Goal: Task Accomplishment & Management: Manage account settings

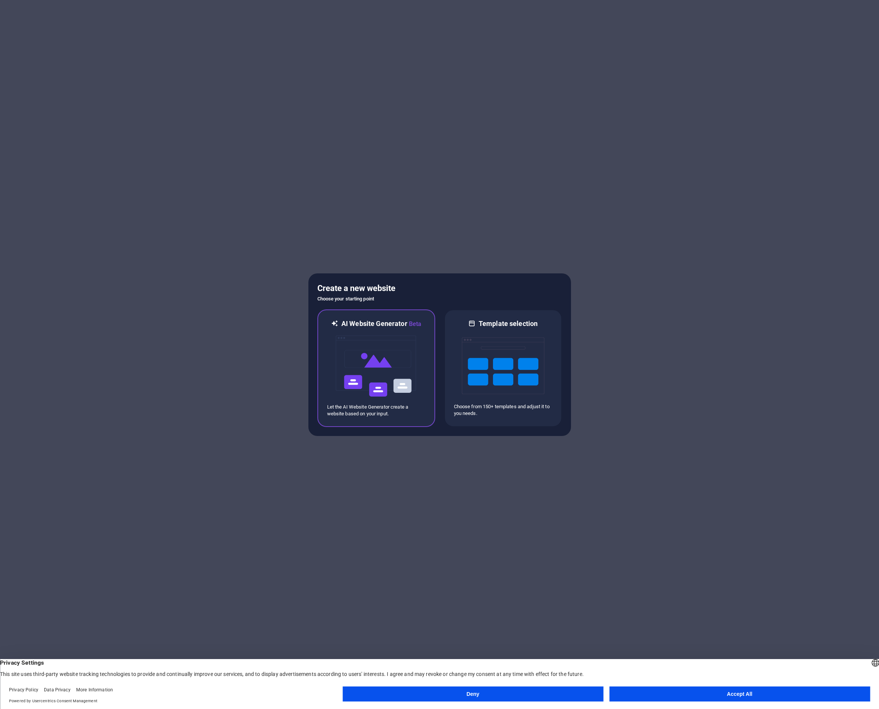
click at [377, 363] on img at bounding box center [376, 365] width 83 height 75
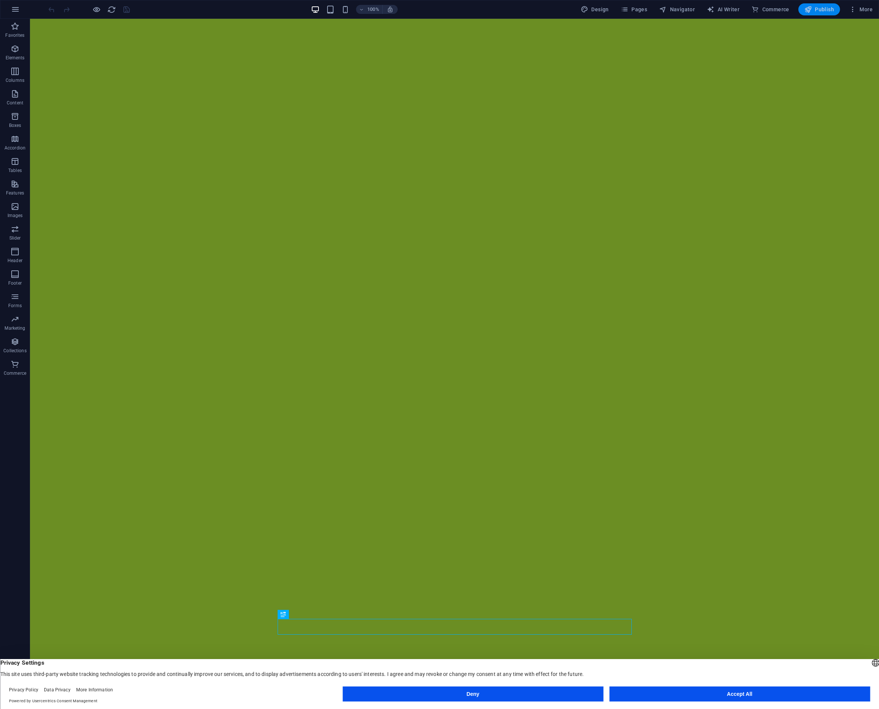
click at [830, 9] on span "Publish" at bounding box center [820, 10] width 30 height 8
click at [643, 8] on span "Pages" at bounding box center [634, 10] width 26 height 8
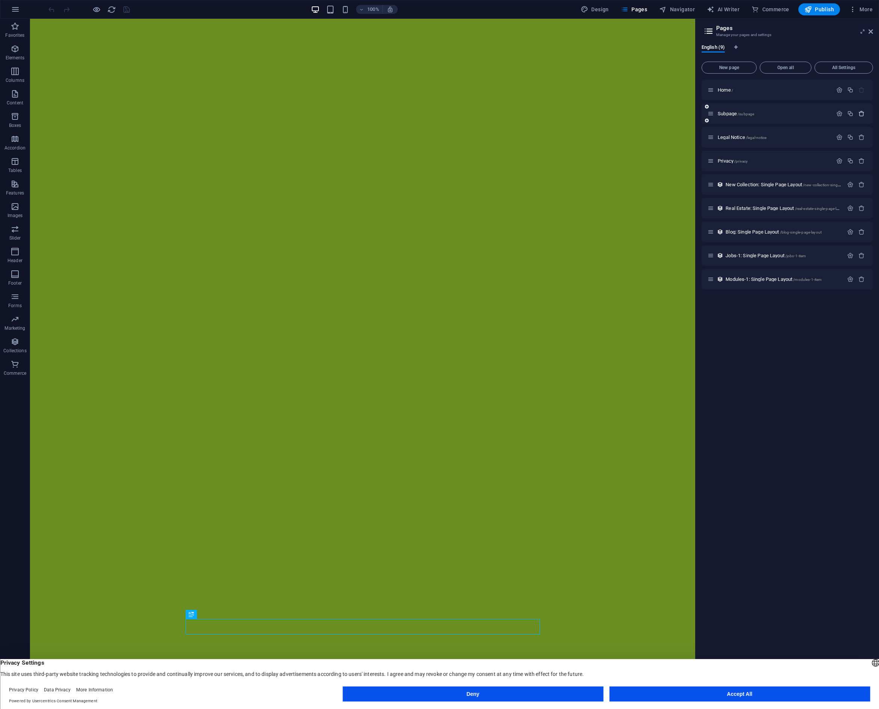
click at [862, 113] on icon "button" at bounding box center [862, 113] width 6 height 6
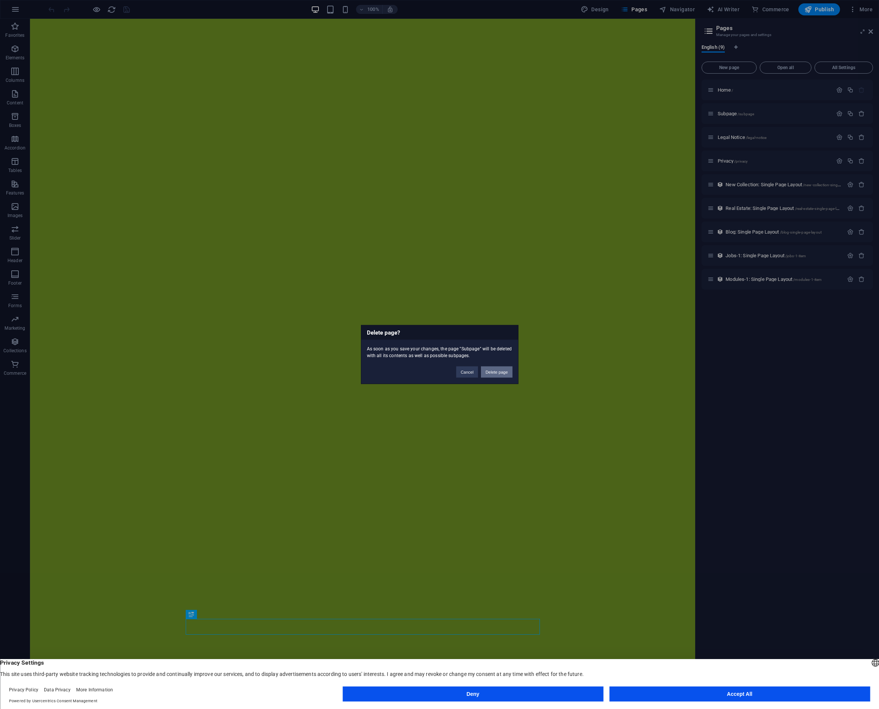
click at [501, 371] on button "Delete page" at bounding box center [496, 371] width 31 height 11
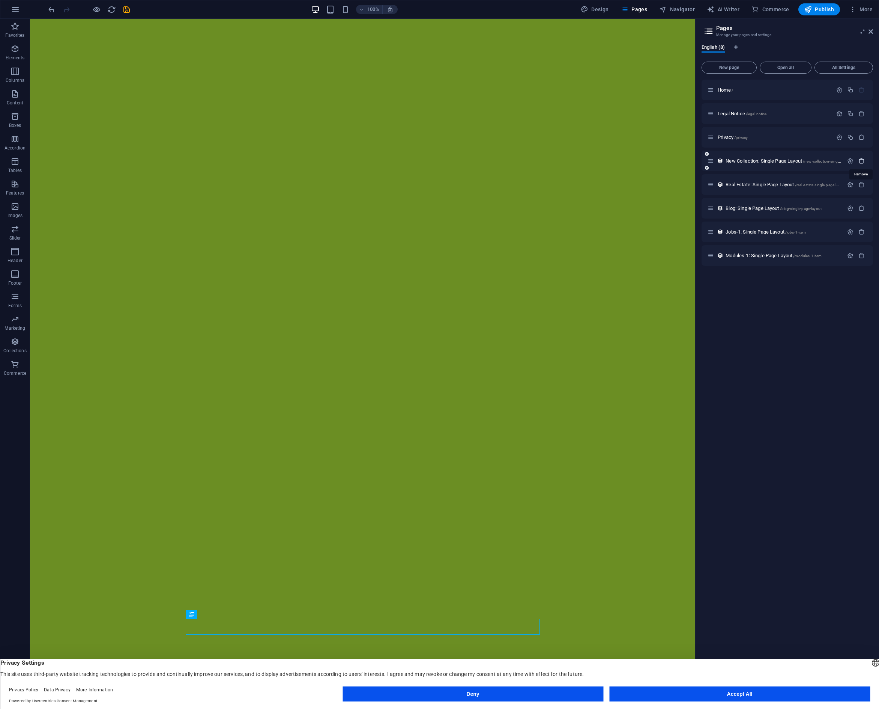
click at [862, 160] on icon "button" at bounding box center [862, 161] width 6 height 6
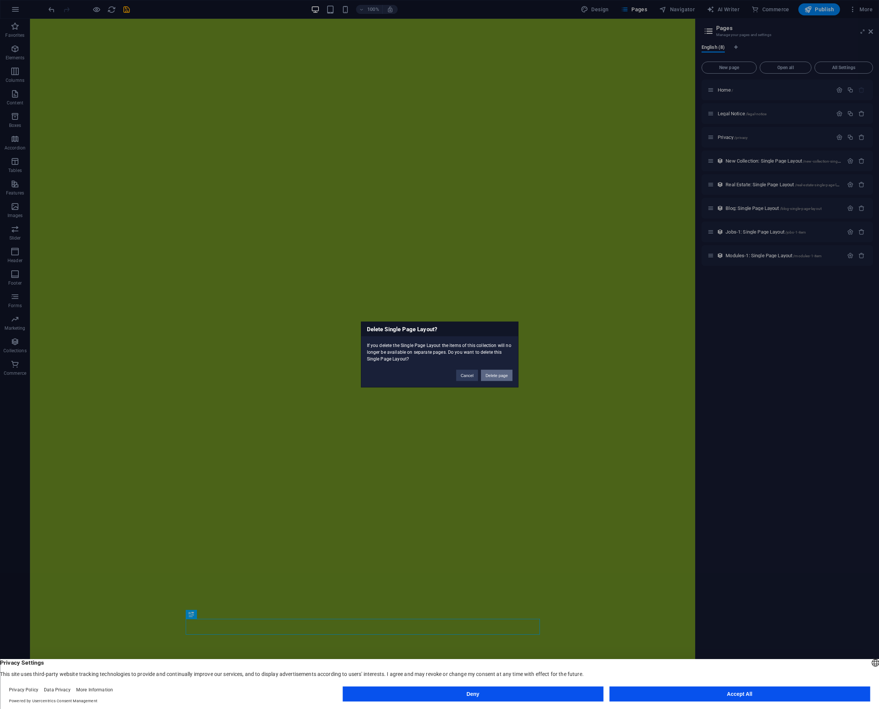
click at [491, 376] on button "Delete page" at bounding box center [496, 375] width 31 height 11
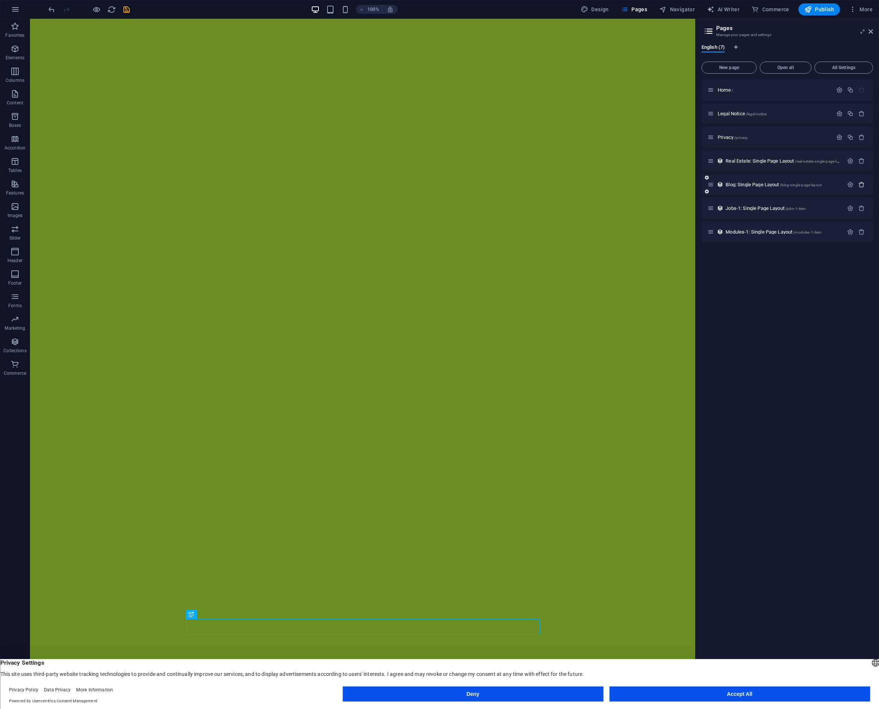
click at [863, 184] on icon "button" at bounding box center [862, 184] width 6 height 6
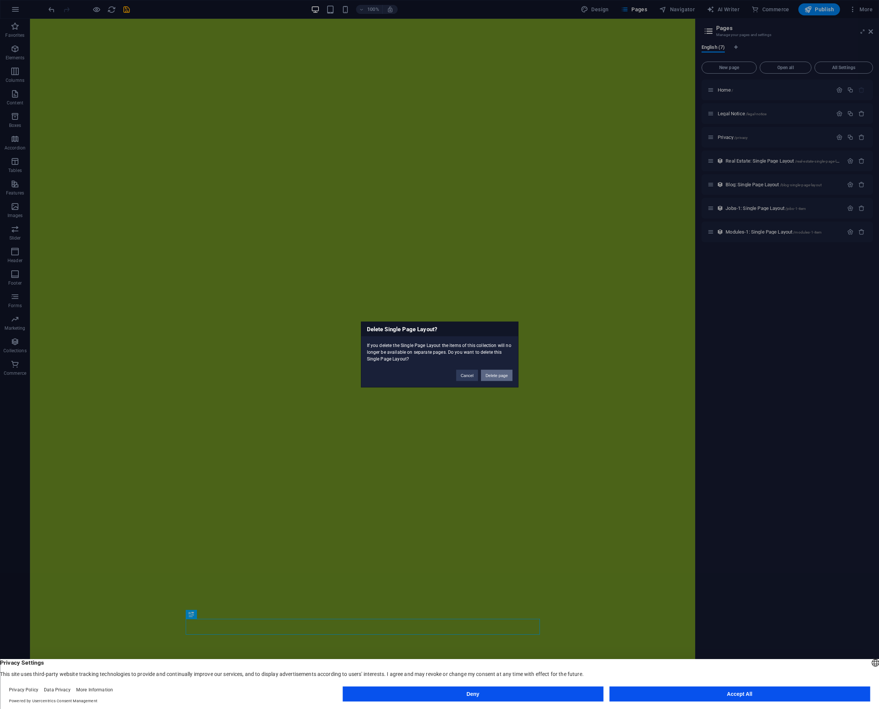
click at [497, 375] on button "Delete page" at bounding box center [496, 375] width 31 height 11
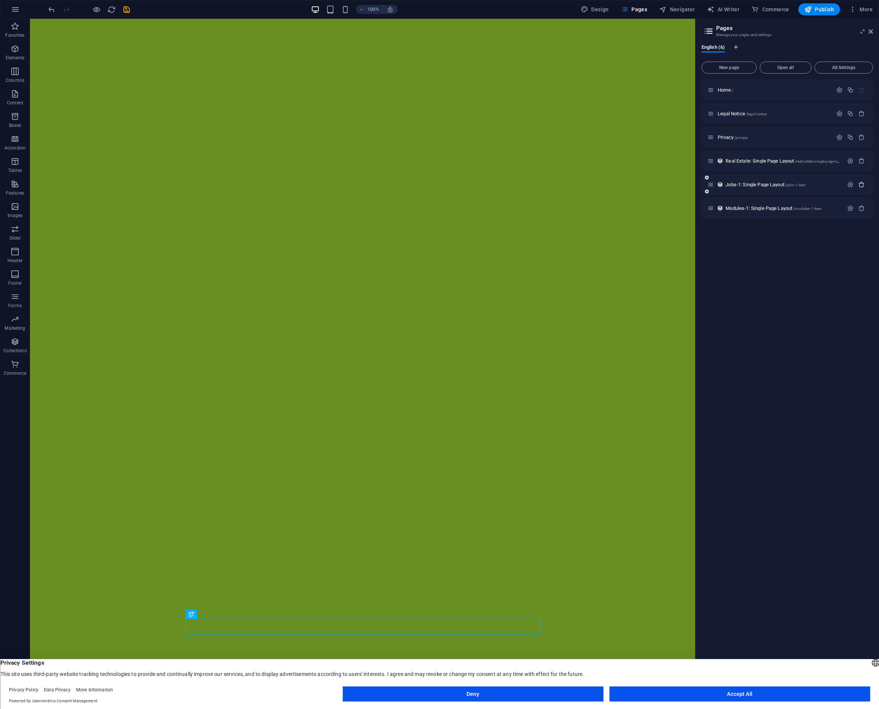
click at [862, 184] on icon "button" at bounding box center [862, 184] width 6 height 6
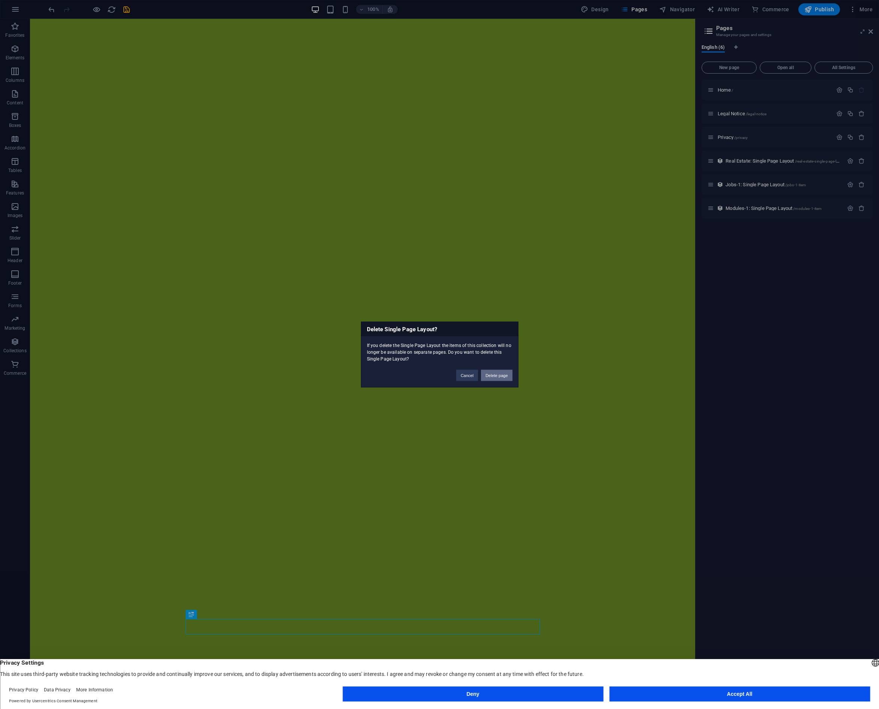
click at [495, 375] on button "Delete page" at bounding box center [496, 375] width 31 height 11
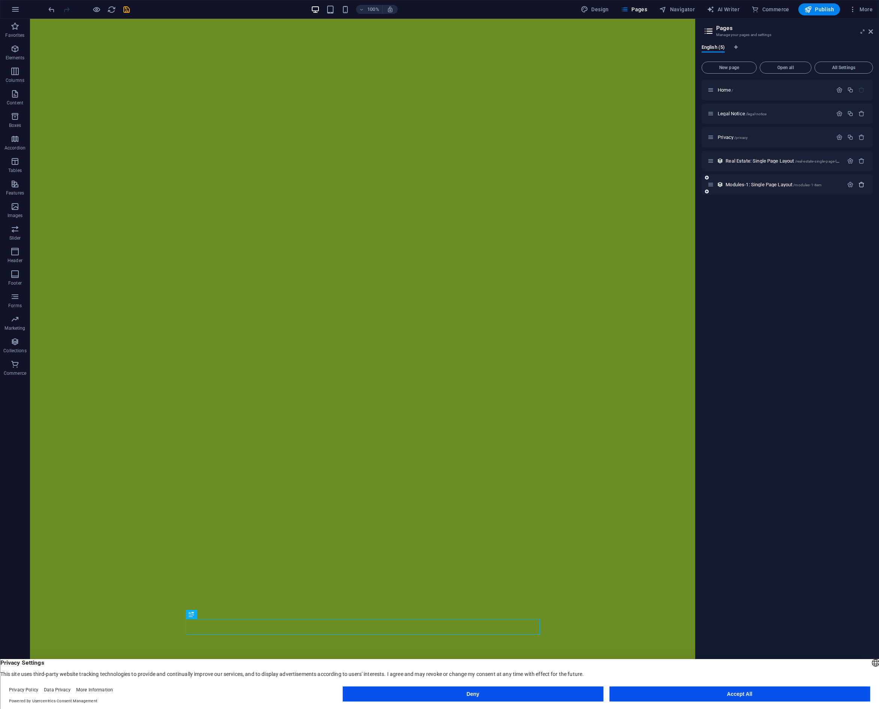
click at [863, 185] on icon "button" at bounding box center [862, 184] width 6 height 6
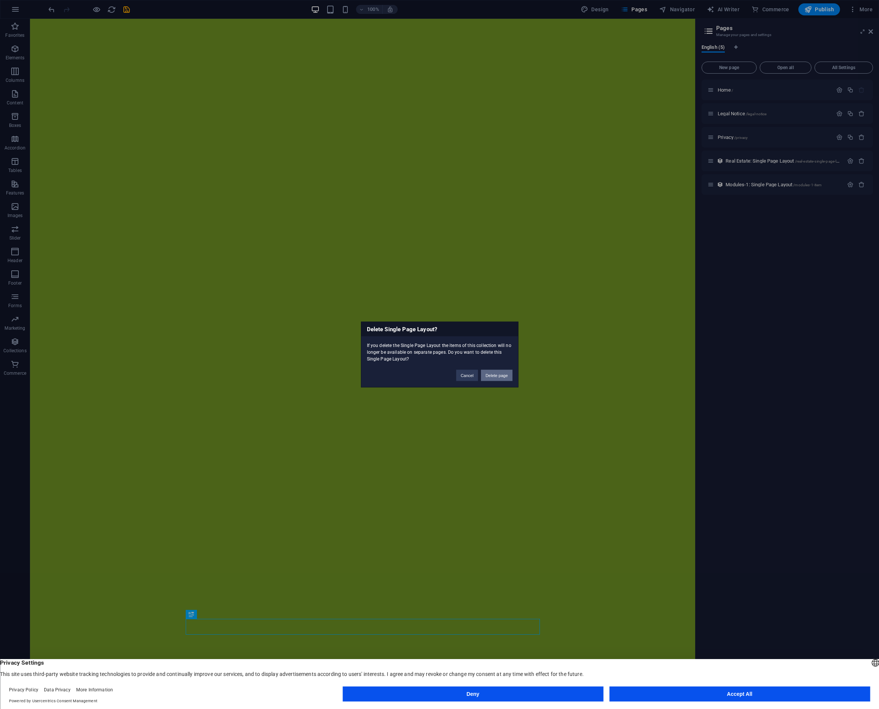
click at [493, 373] on button "Delete page" at bounding box center [496, 375] width 31 height 11
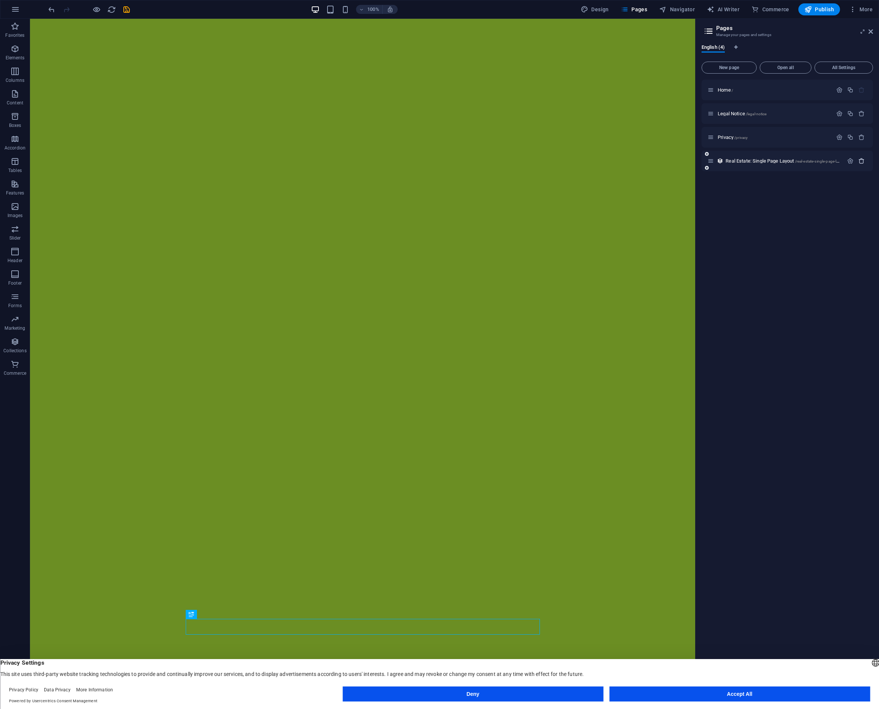
click at [863, 161] on icon "button" at bounding box center [862, 161] width 6 height 6
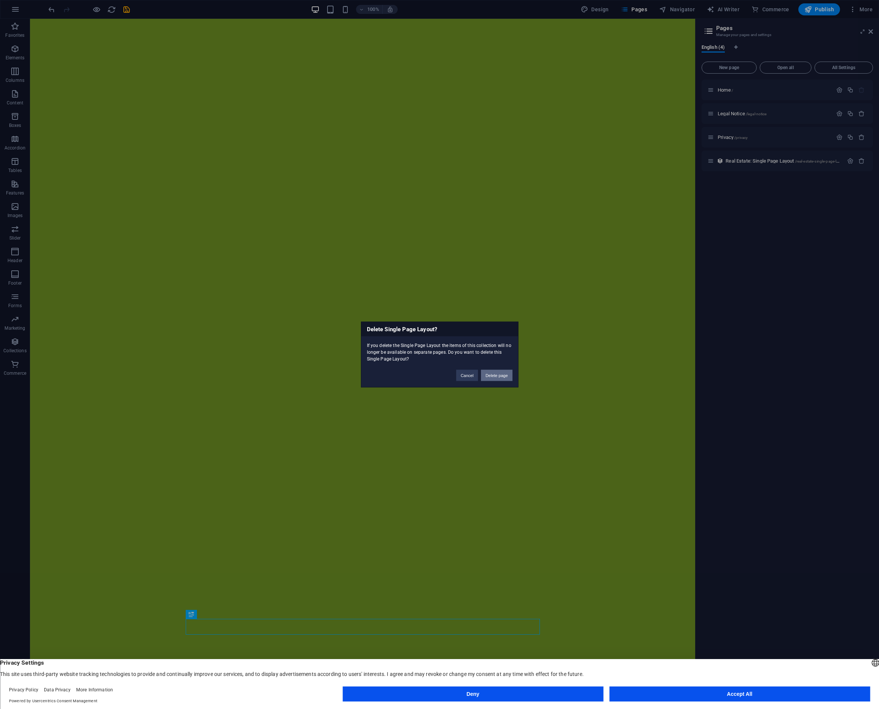
click at [500, 373] on button "Delete page" at bounding box center [496, 375] width 31 height 11
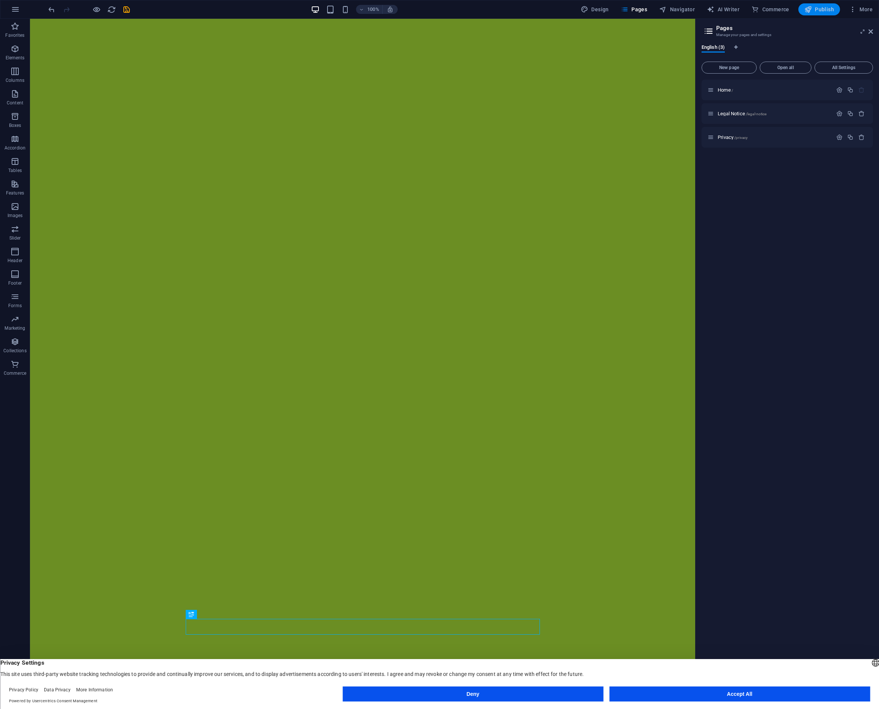
click at [827, 8] on span "Publish" at bounding box center [820, 10] width 30 height 8
checkbox input "false"
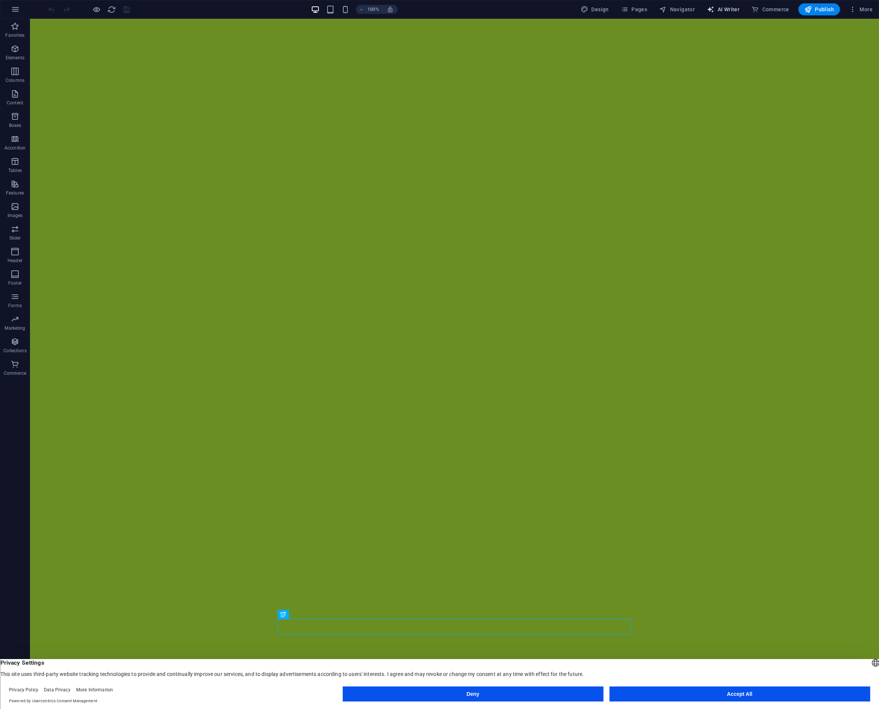
click at [728, 8] on span "AI Writer" at bounding box center [723, 10] width 33 height 8
select select "English"
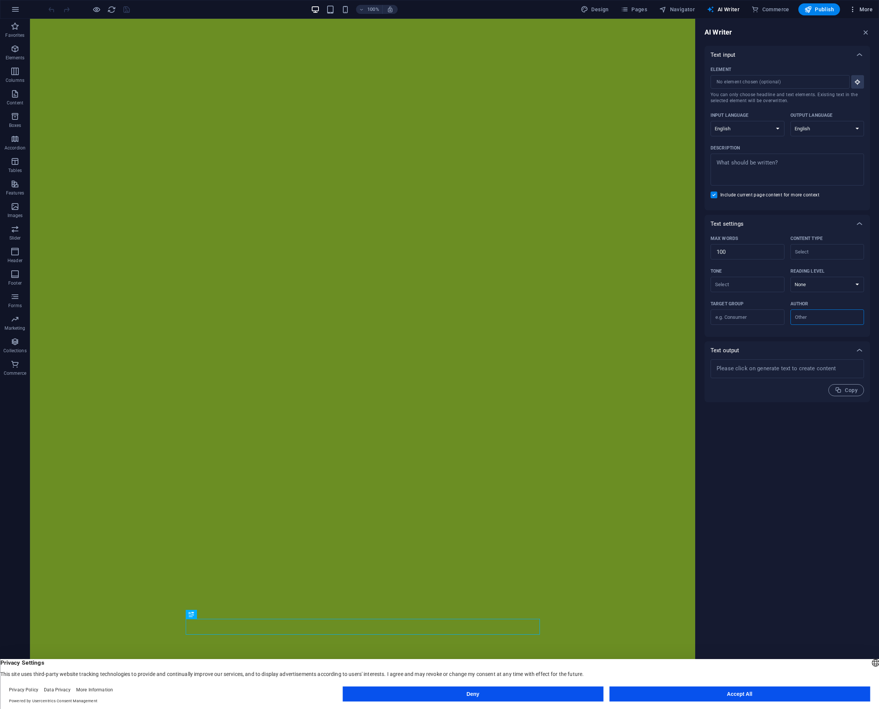
click at [870, 8] on span "More" at bounding box center [861, 10] width 24 height 8
click at [116, 9] on div at bounding box center [439, 354] width 879 height 709
click at [113, 9] on icon "reload" at bounding box center [111, 9] width 9 height 9
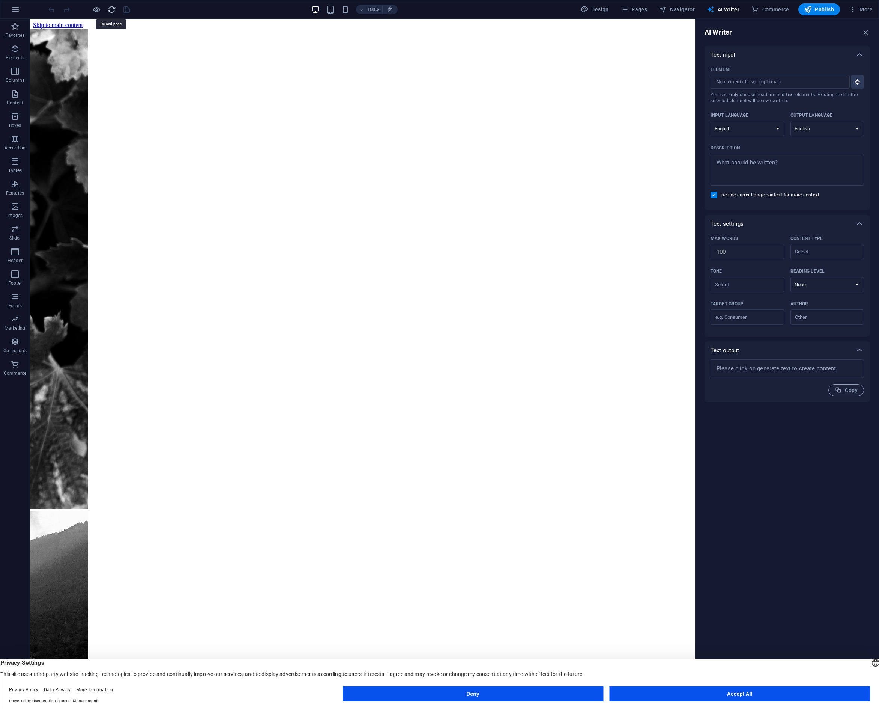
click at [113, 9] on icon "reload" at bounding box center [111, 9] width 9 height 9
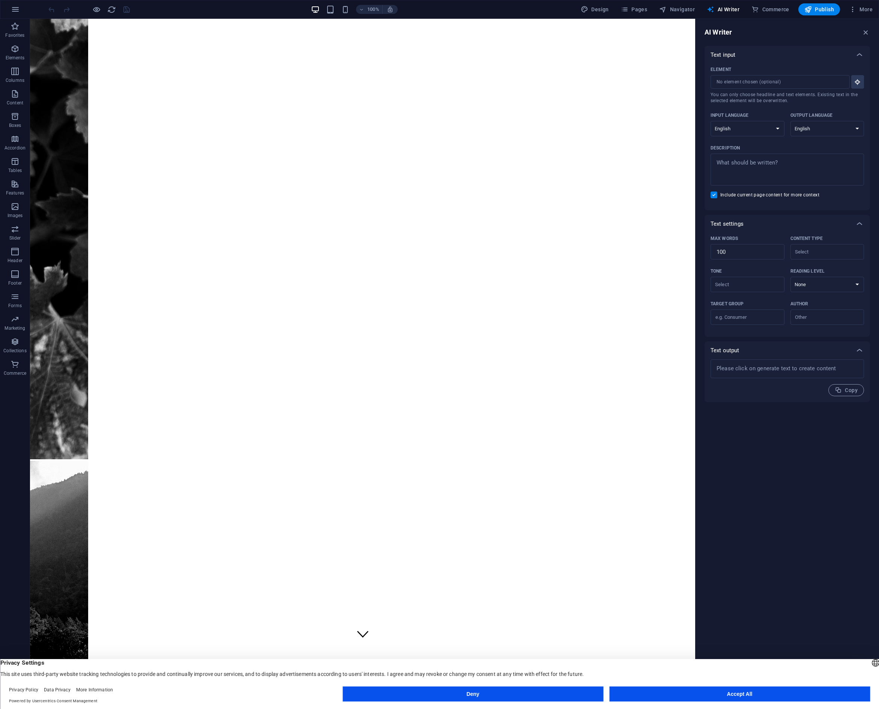
scroll to position [47, 0]
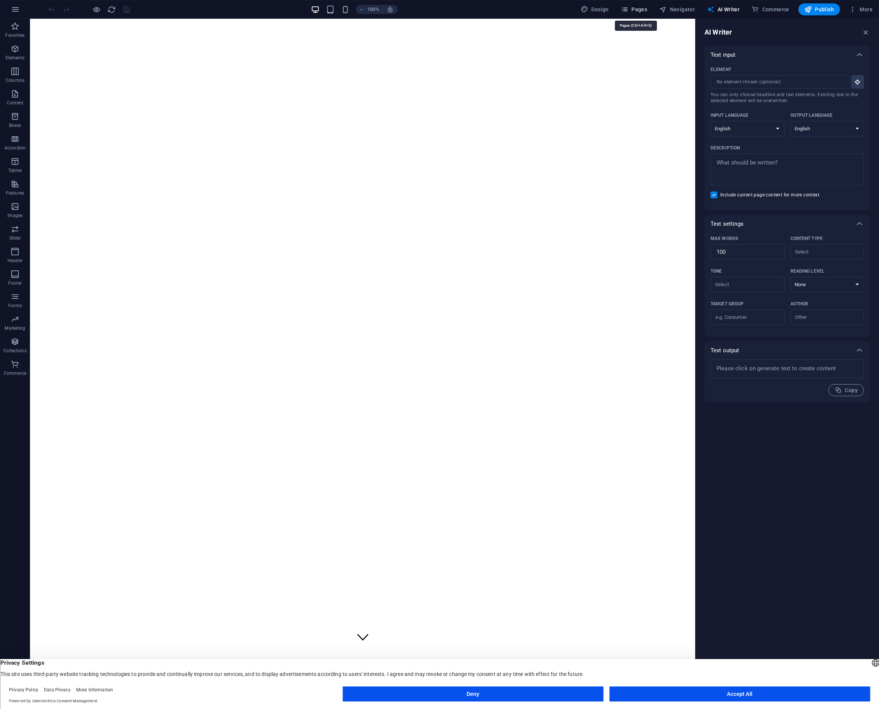
click at [641, 9] on span "Pages" at bounding box center [634, 10] width 26 height 8
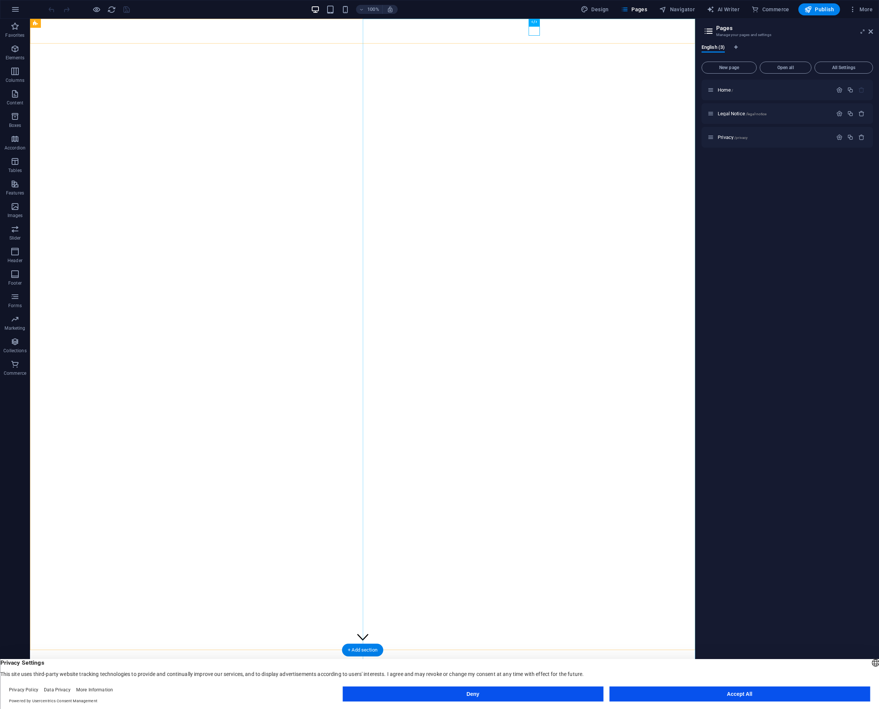
click at [539, 690] on nav "Home Over ons Diensten Actie Contact" at bounding box center [363, 707] width 660 height 34
click at [535, 690] on nav "Home Over ons Diensten Actie Contact" at bounding box center [363, 707] width 660 height 34
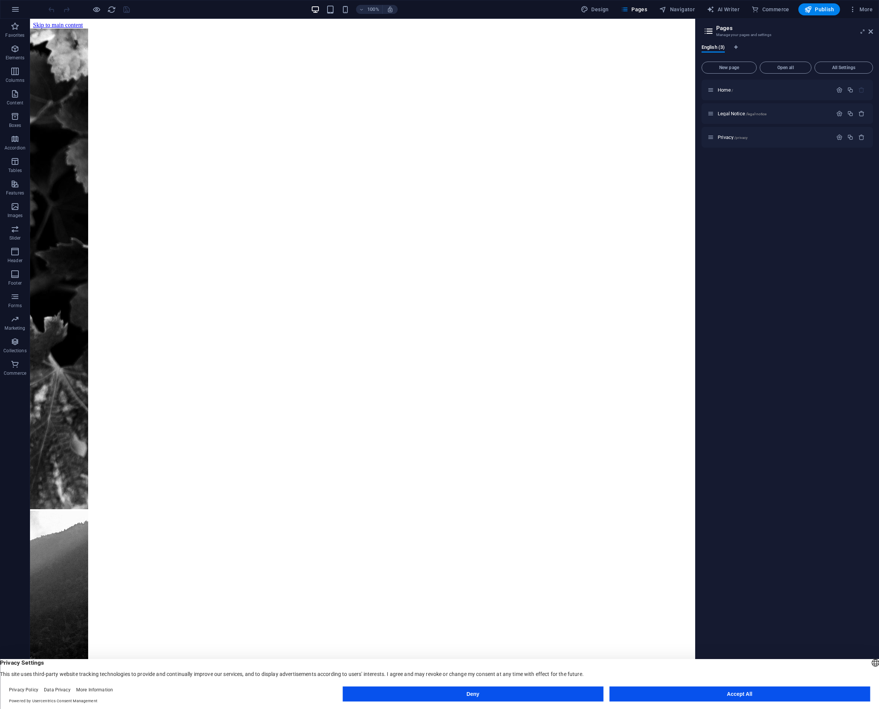
scroll to position [0, 0]
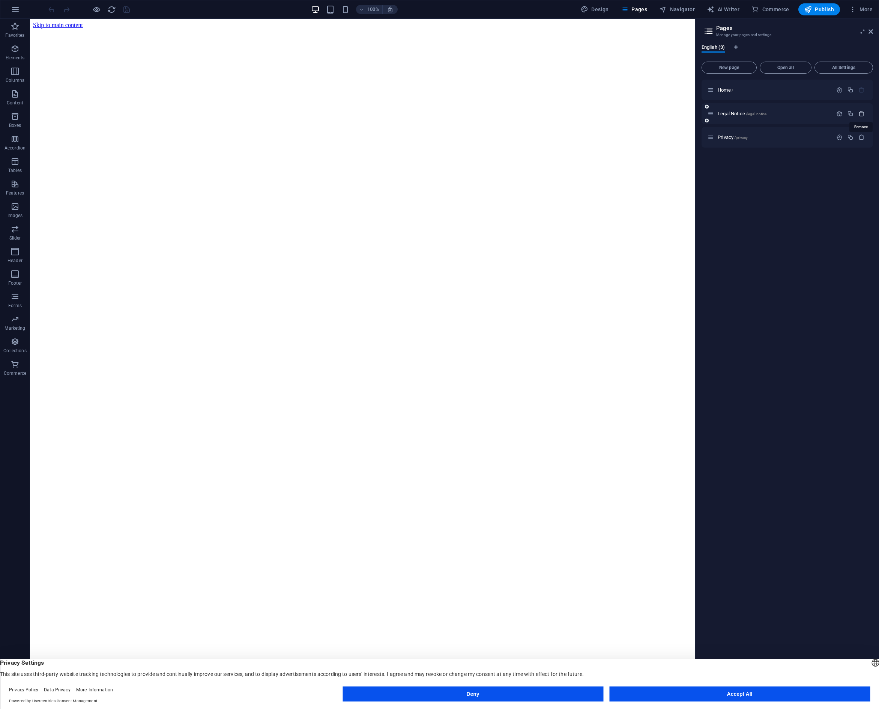
click at [861, 114] on icon "button" at bounding box center [862, 113] width 6 height 6
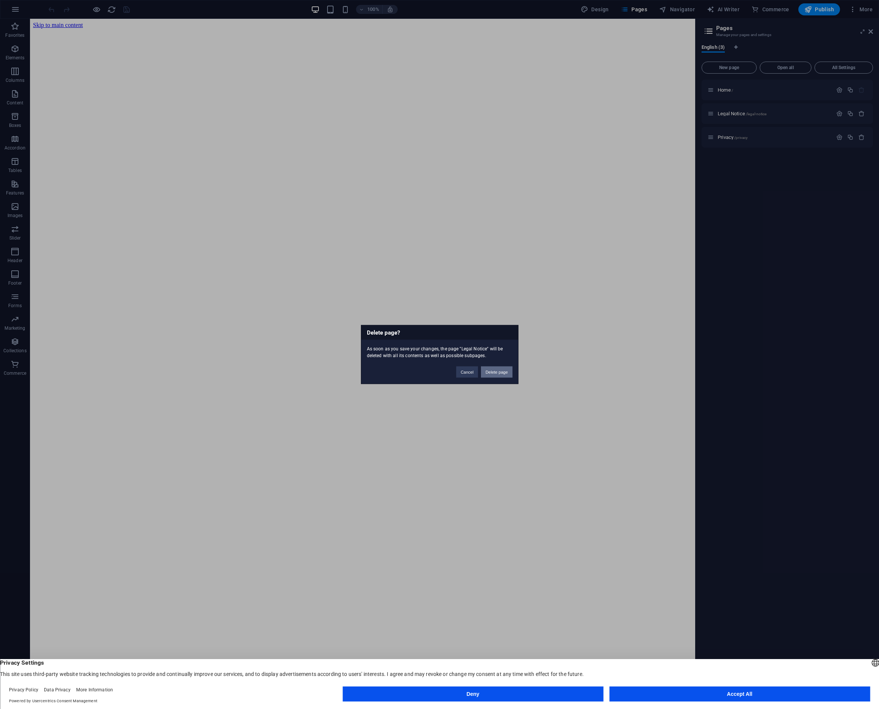
click at [490, 371] on button "Delete page" at bounding box center [496, 371] width 31 height 11
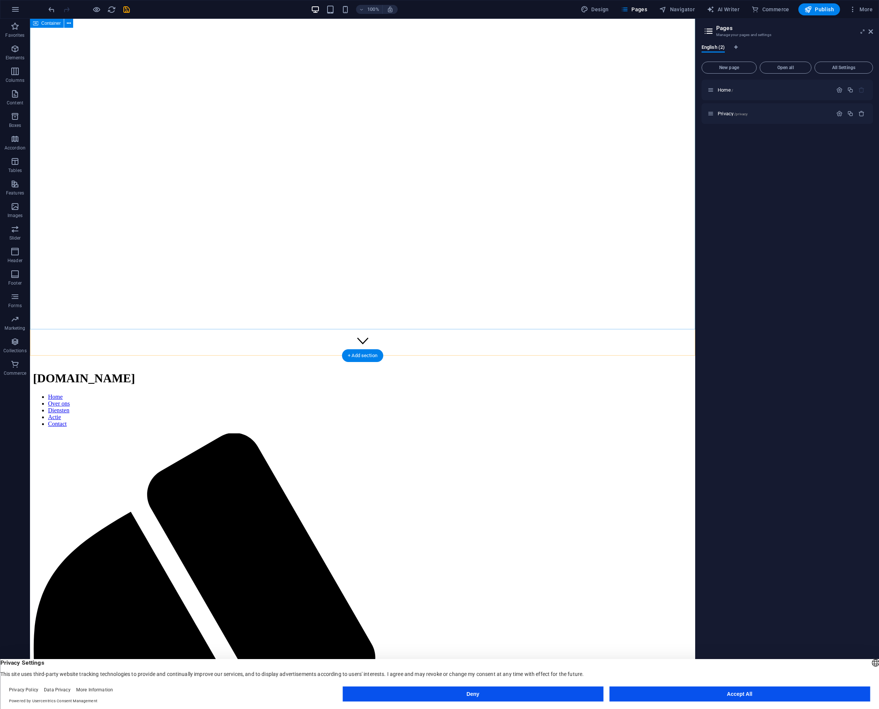
scroll to position [344, 0]
click at [861, 113] on icon "button" at bounding box center [862, 113] width 6 height 6
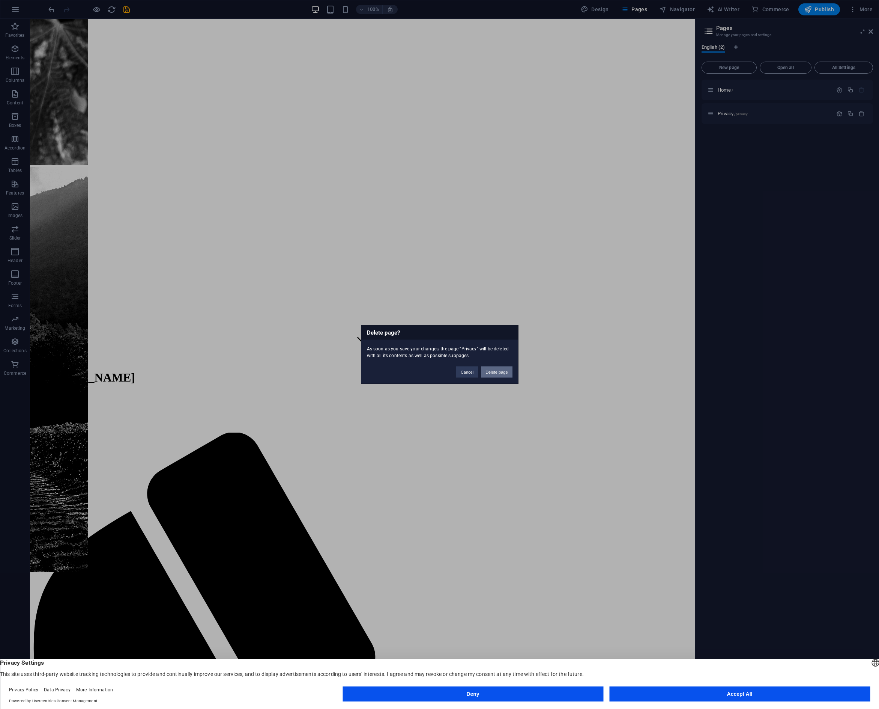
click at [498, 372] on button "Delete page" at bounding box center [496, 371] width 31 height 11
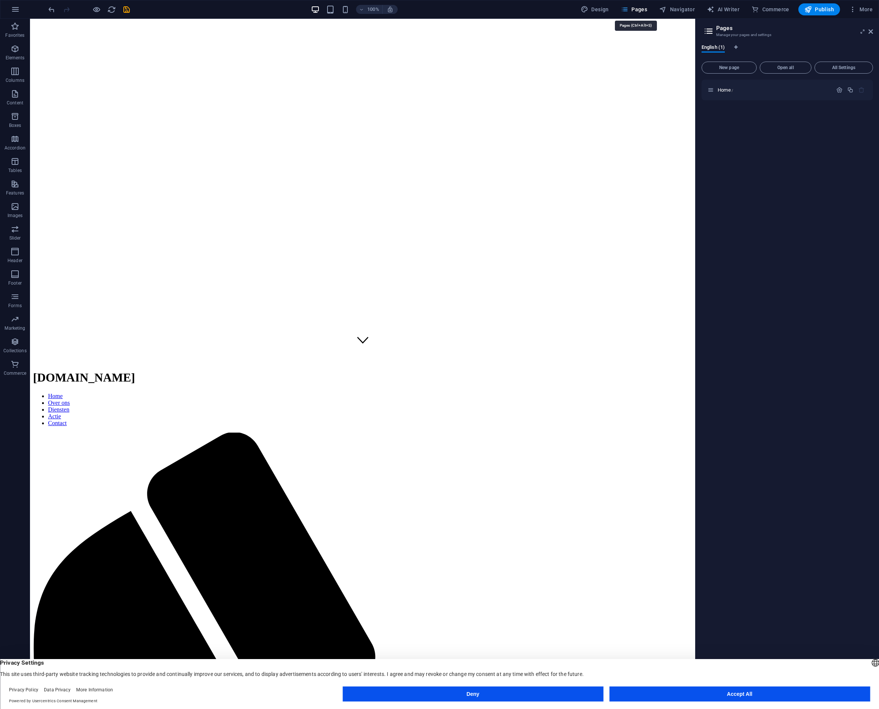
click at [642, 8] on span "Pages" at bounding box center [634, 10] width 26 height 8
click at [638, 9] on span "Pages" at bounding box center [634, 10] width 26 height 8
click at [727, 32] on h3 "Manage your pages and settings" at bounding box center [788, 35] width 142 height 7
click at [709, 31] on icon at bounding box center [708, 31] width 11 height 11
click at [714, 47] on span "English (1)" at bounding box center [713, 48] width 23 height 11
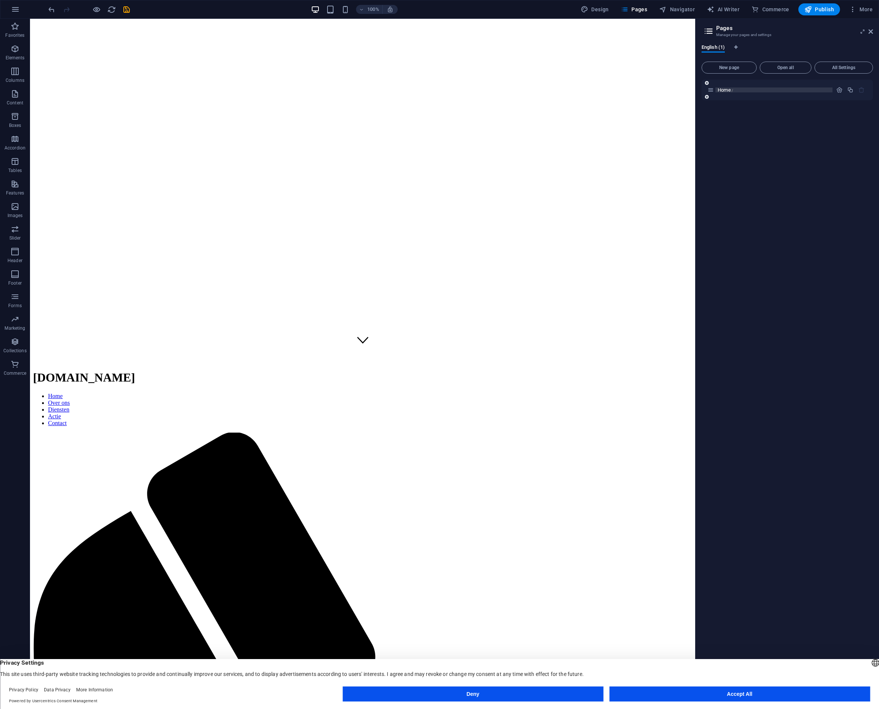
click at [726, 90] on span "Home /" at bounding box center [725, 90] width 15 height 6
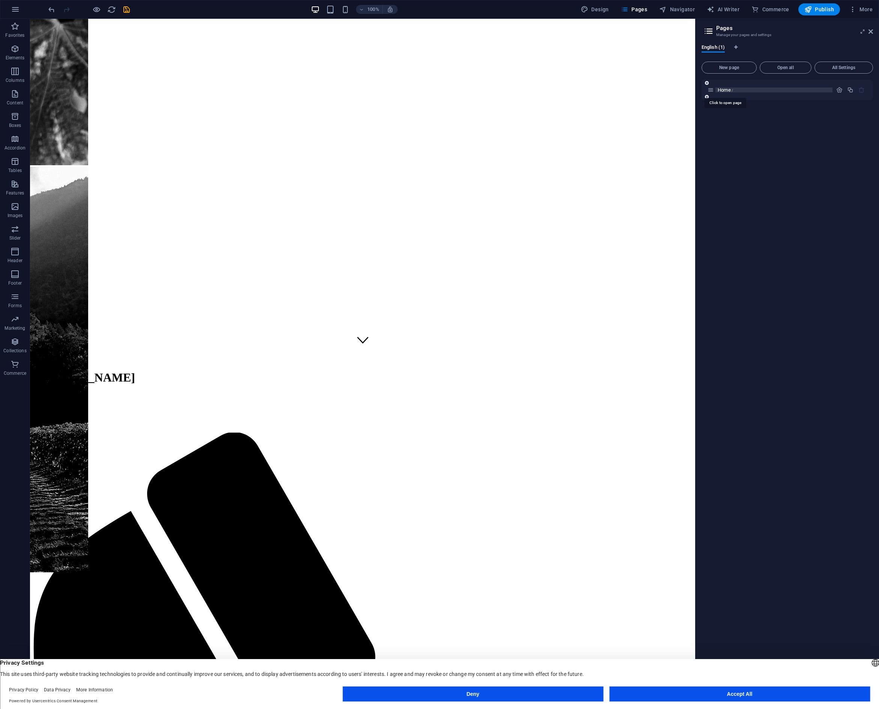
click at [726, 90] on span "Home /" at bounding box center [725, 90] width 15 height 6
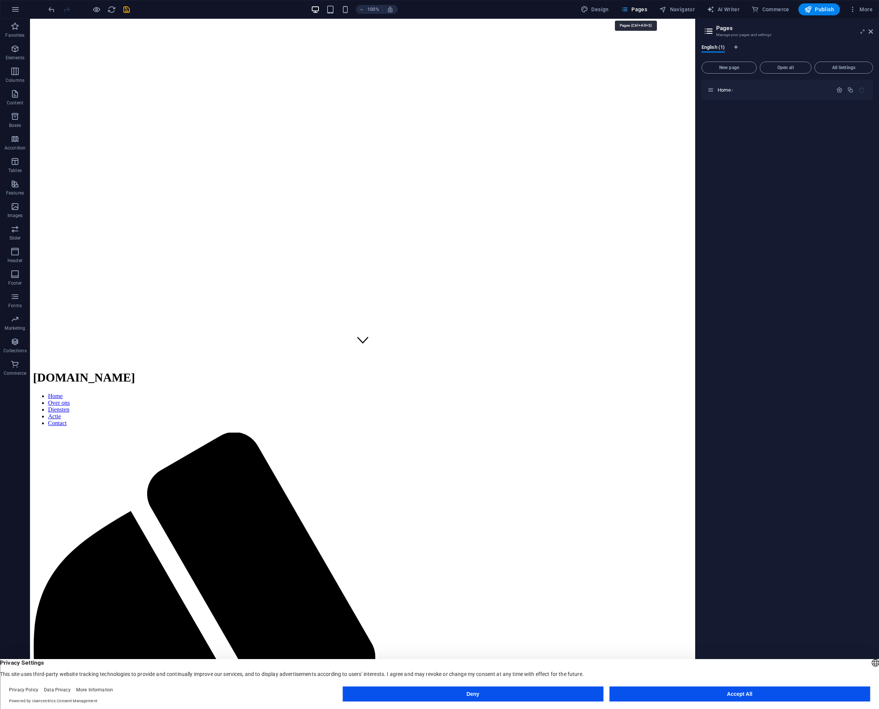
click at [644, 10] on span "Pages" at bounding box center [634, 10] width 26 height 8
click at [639, 10] on span "Pages" at bounding box center [634, 10] width 26 height 8
click at [224, 378] on icon at bounding box center [224, 379] width 4 height 8
click at [51, 9] on icon "undo" at bounding box center [51, 9] width 9 height 9
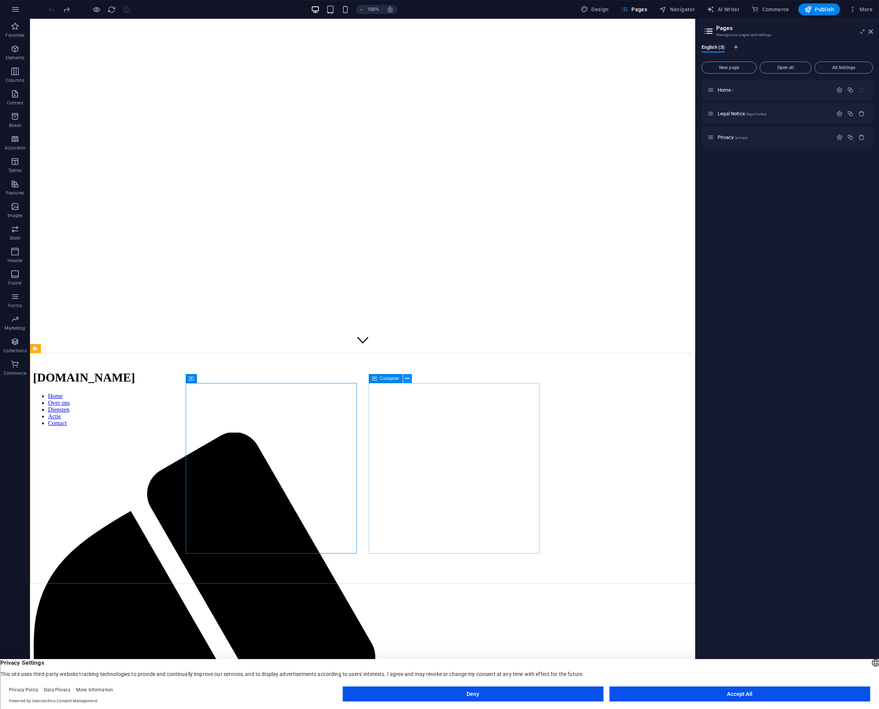
click at [407, 378] on icon at bounding box center [407, 379] width 4 height 8
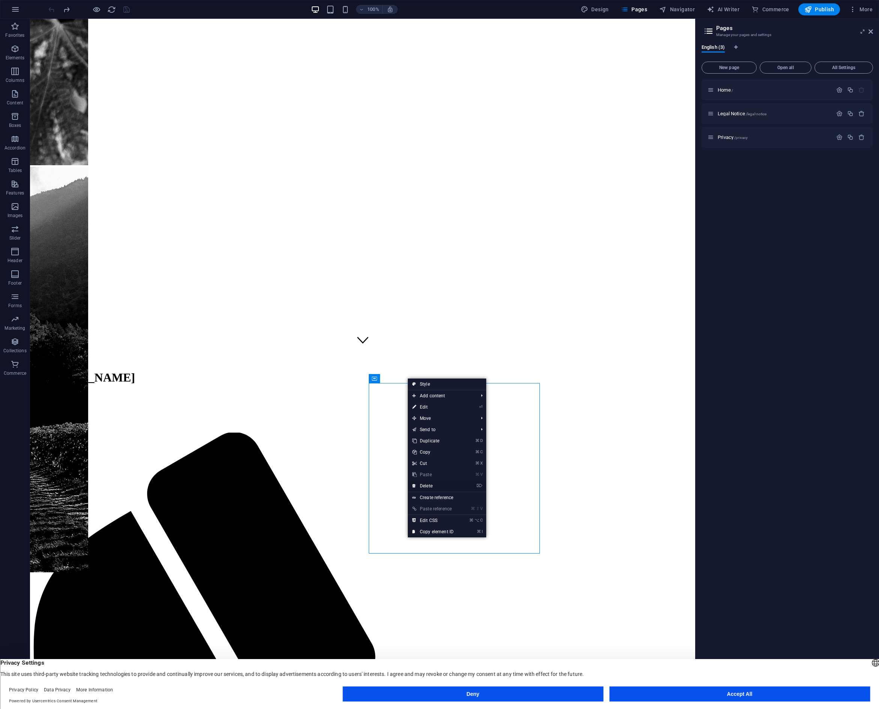
click at [422, 485] on link "⌦ Delete" at bounding box center [433, 485] width 50 height 11
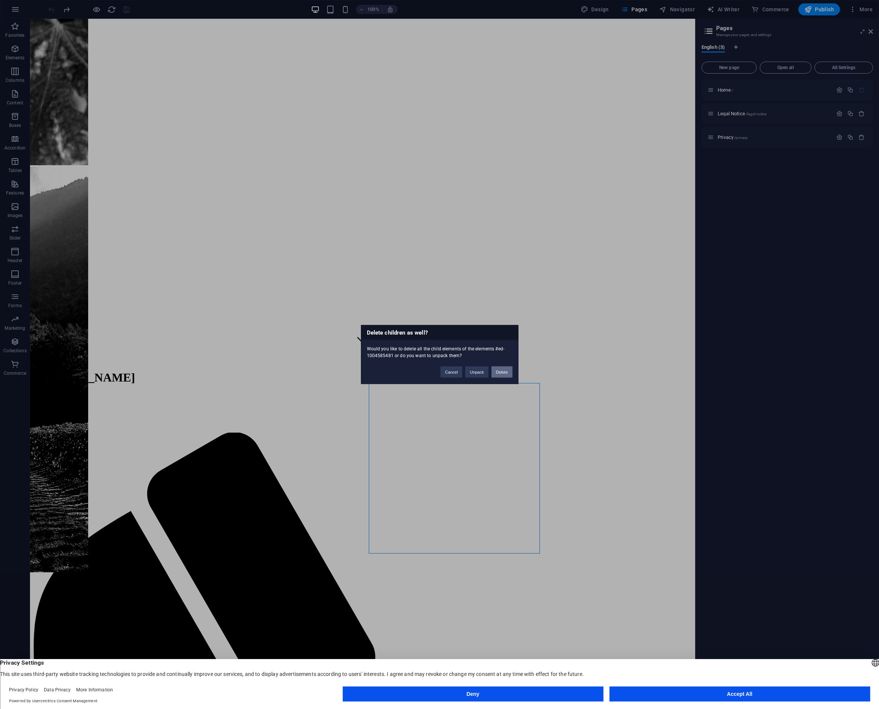
click at [504, 370] on button "Delete" at bounding box center [502, 371] width 21 height 11
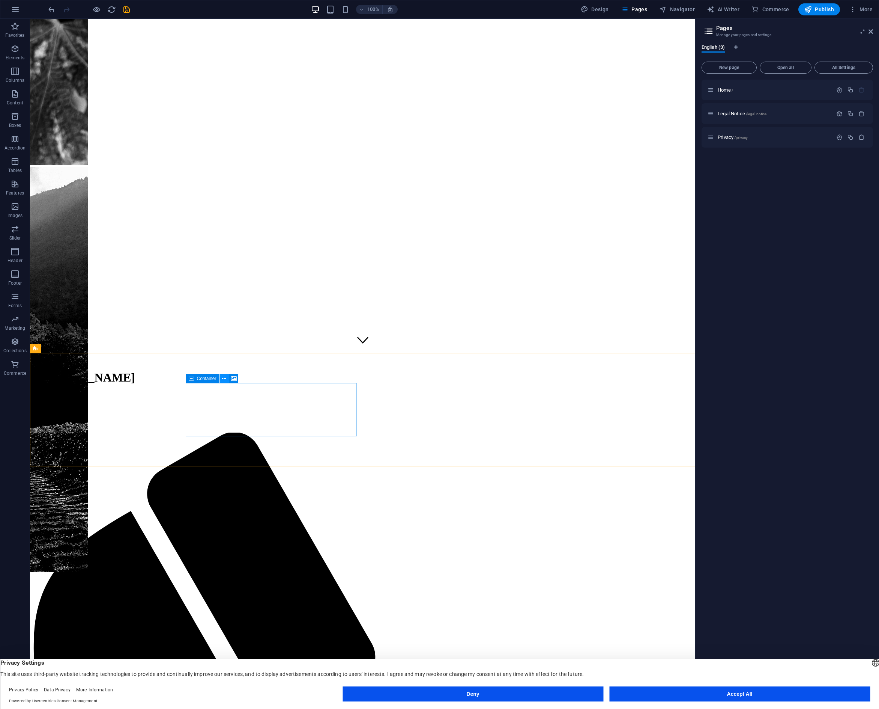
click at [224, 379] on icon at bounding box center [224, 379] width 4 height 8
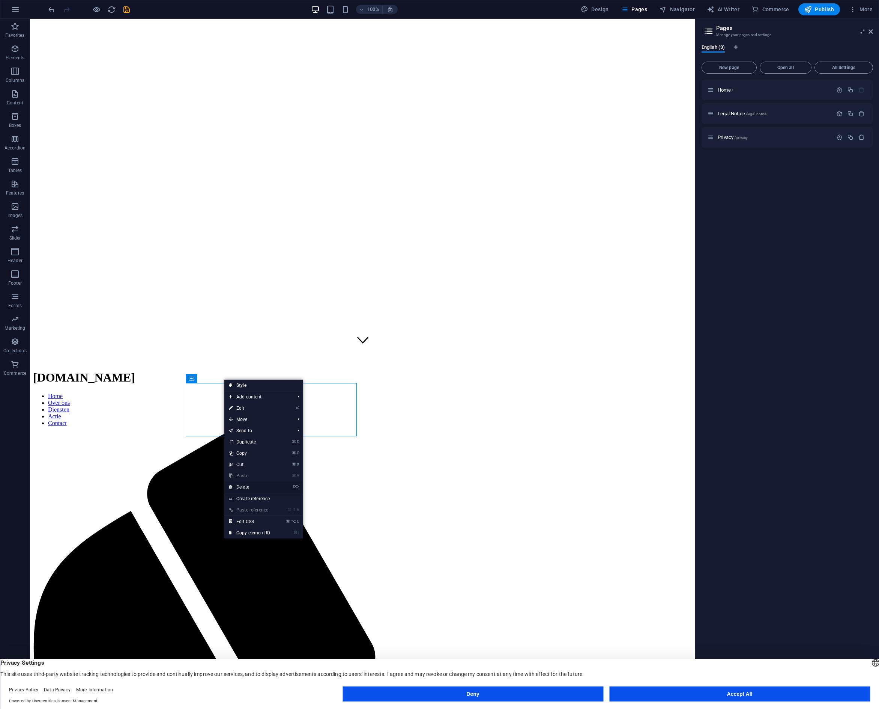
click at [247, 489] on link "⌦ Delete" at bounding box center [249, 486] width 50 height 11
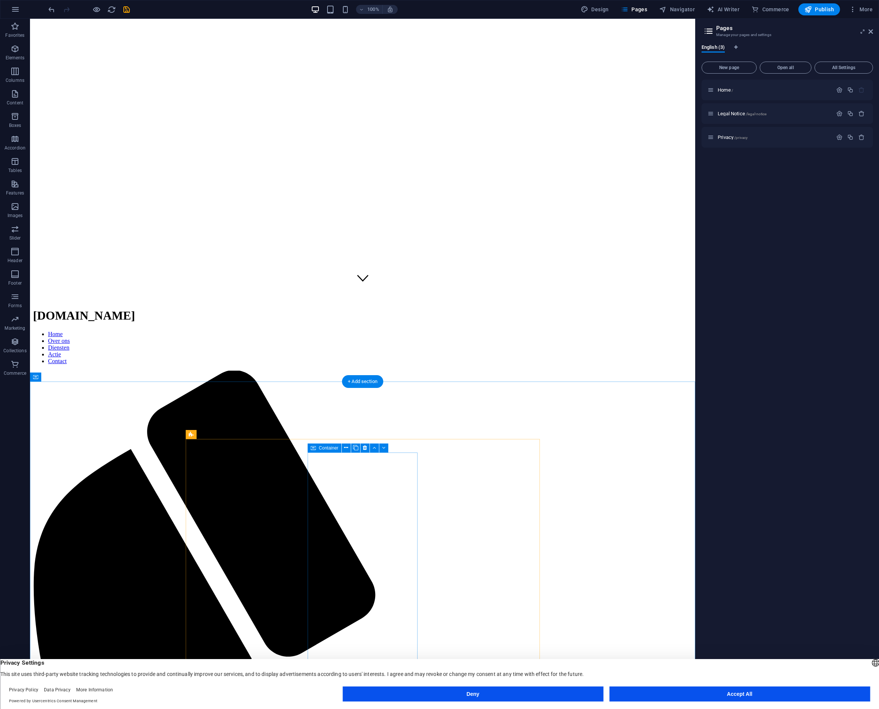
scroll to position [487, 0]
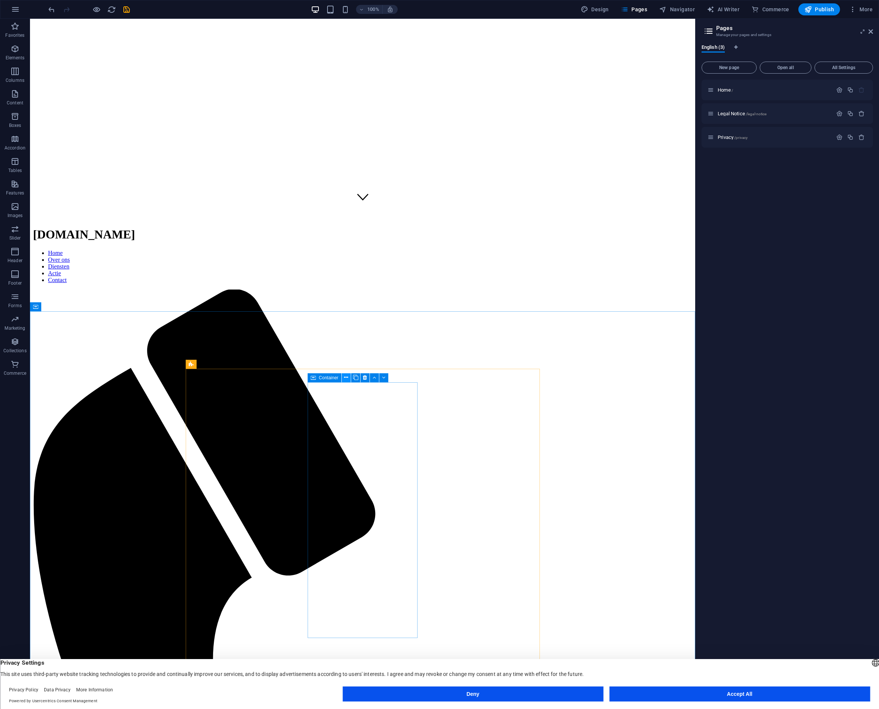
click at [346, 377] on icon at bounding box center [346, 377] width 4 height 8
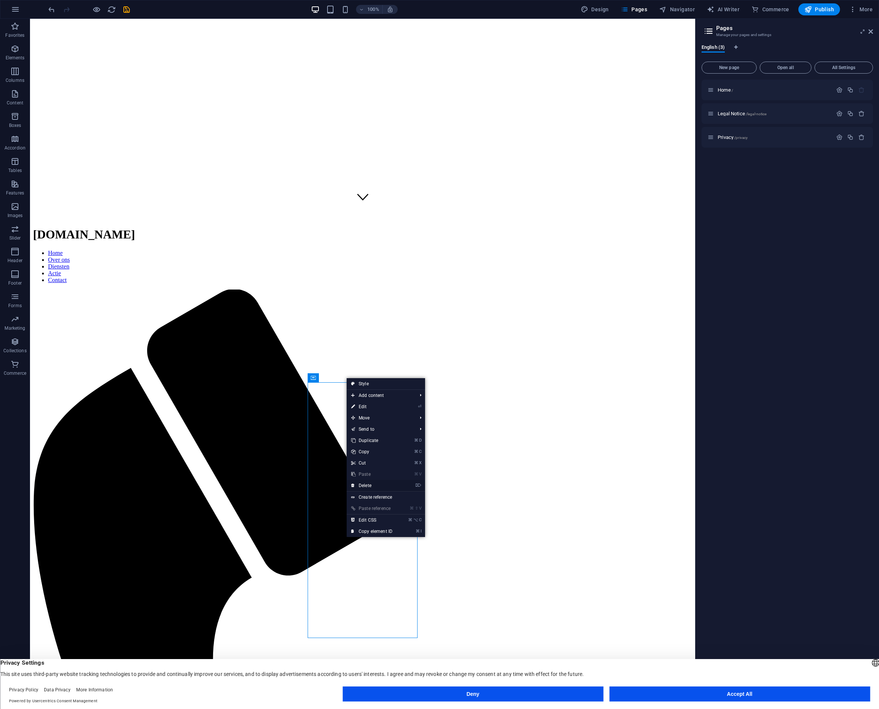
click at [367, 485] on link "⌦ Delete" at bounding box center [372, 485] width 50 height 11
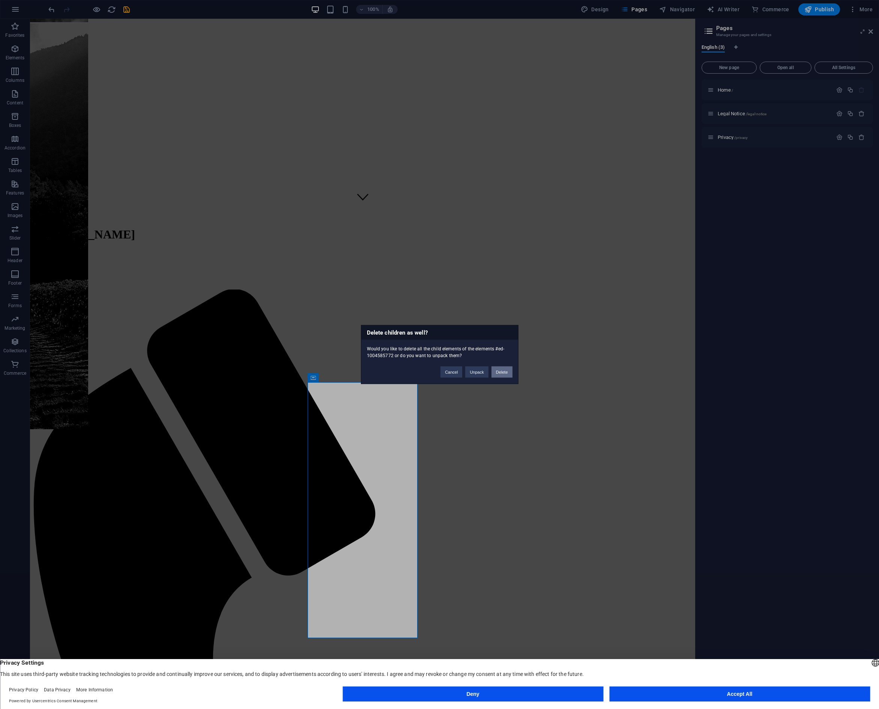
click at [497, 370] on button "Delete" at bounding box center [502, 371] width 21 height 11
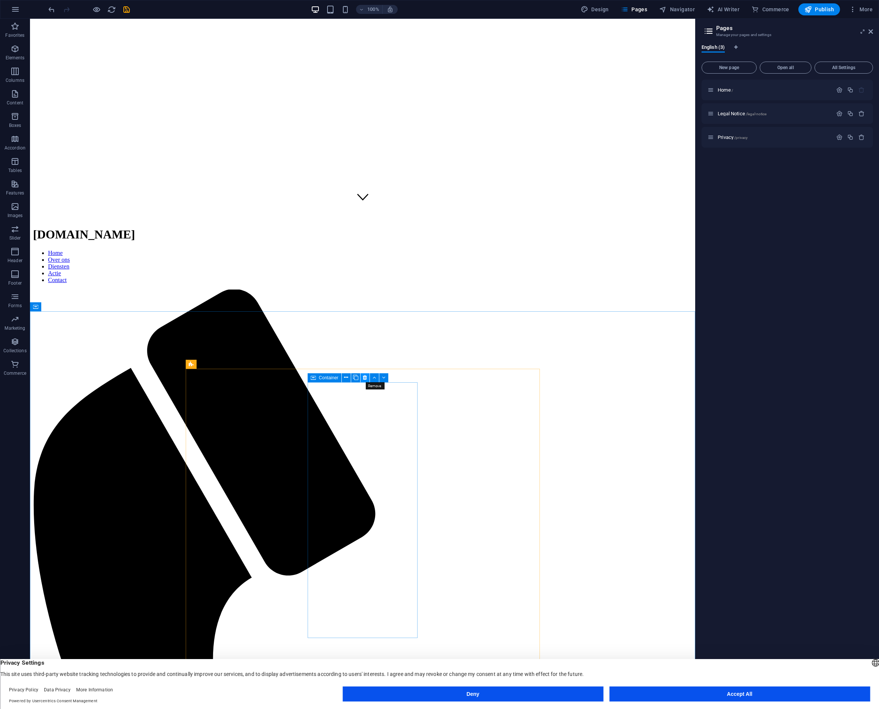
click at [365, 378] on icon at bounding box center [365, 377] width 4 height 8
click at [469, 378] on icon at bounding box center [469, 377] width 4 height 8
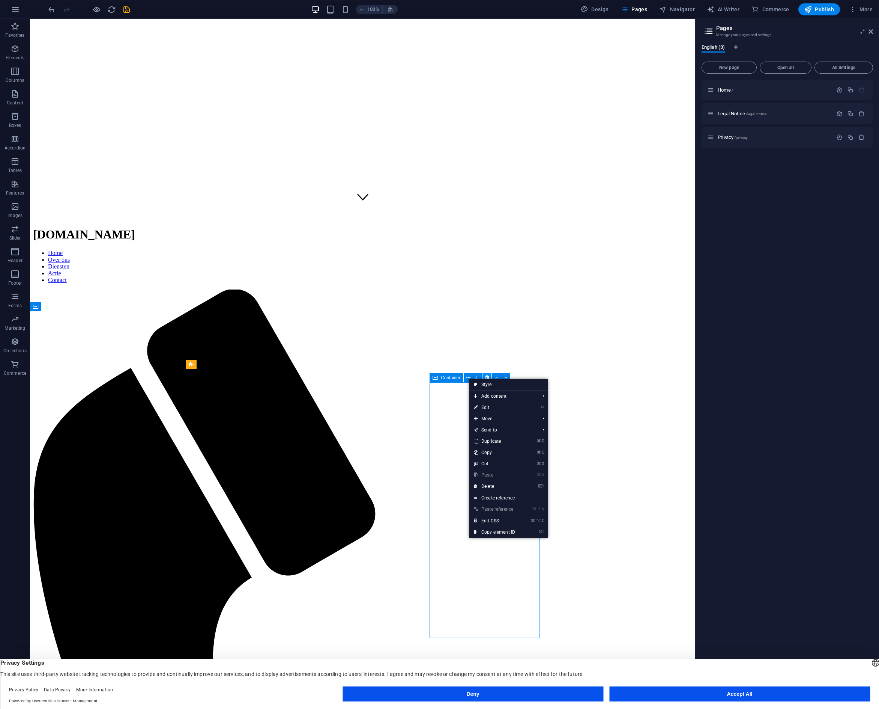
click at [492, 375] on button at bounding box center [496, 377] width 9 height 9
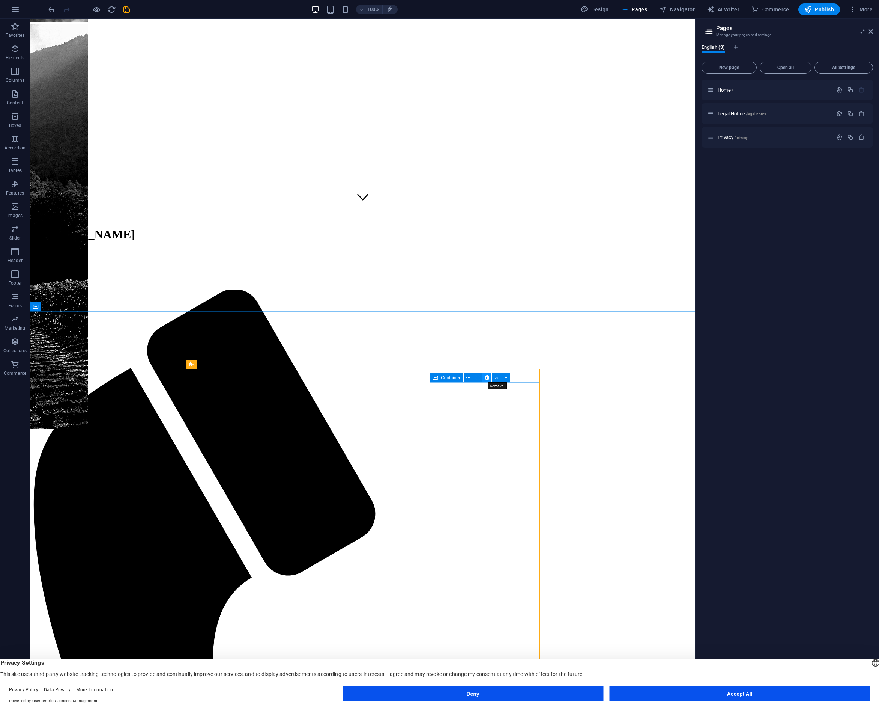
click at [486, 377] on icon at bounding box center [487, 377] width 4 height 8
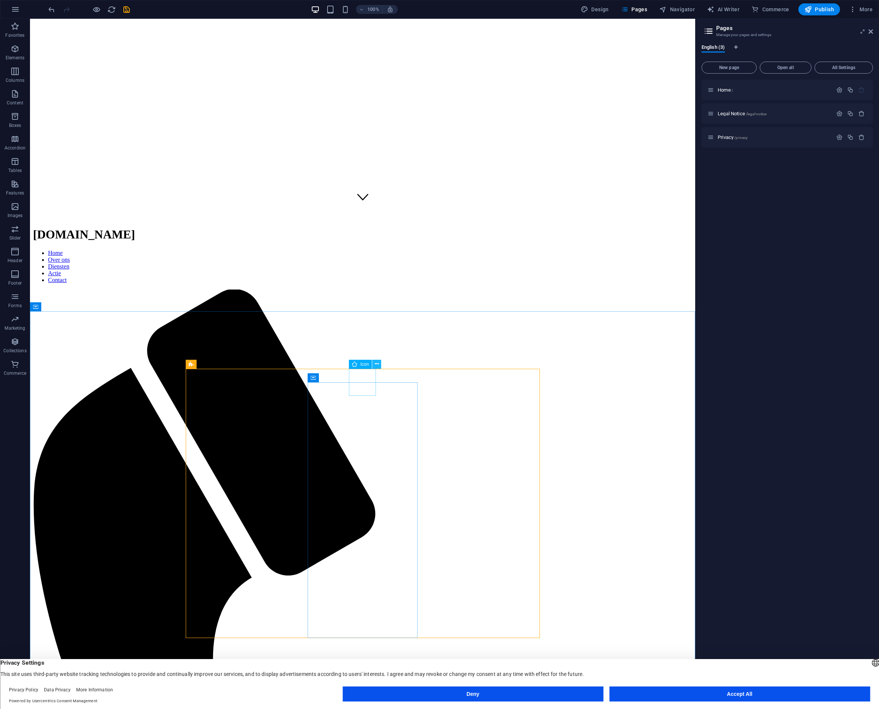
click at [376, 364] on icon at bounding box center [377, 364] width 4 height 8
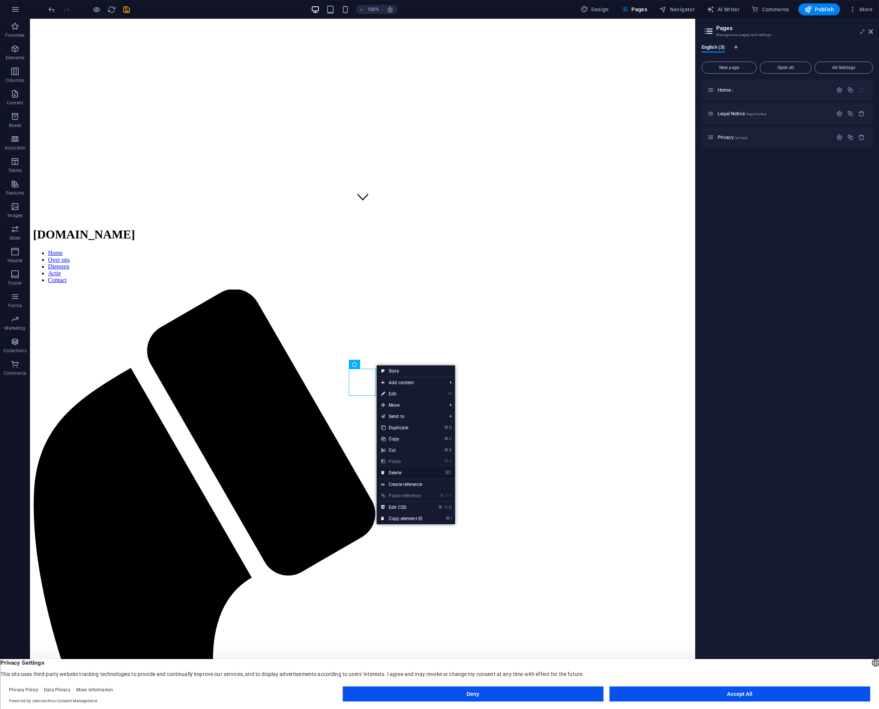
click at [398, 471] on link "⌦ Delete" at bounding box center [402, 472] width 50 height 11
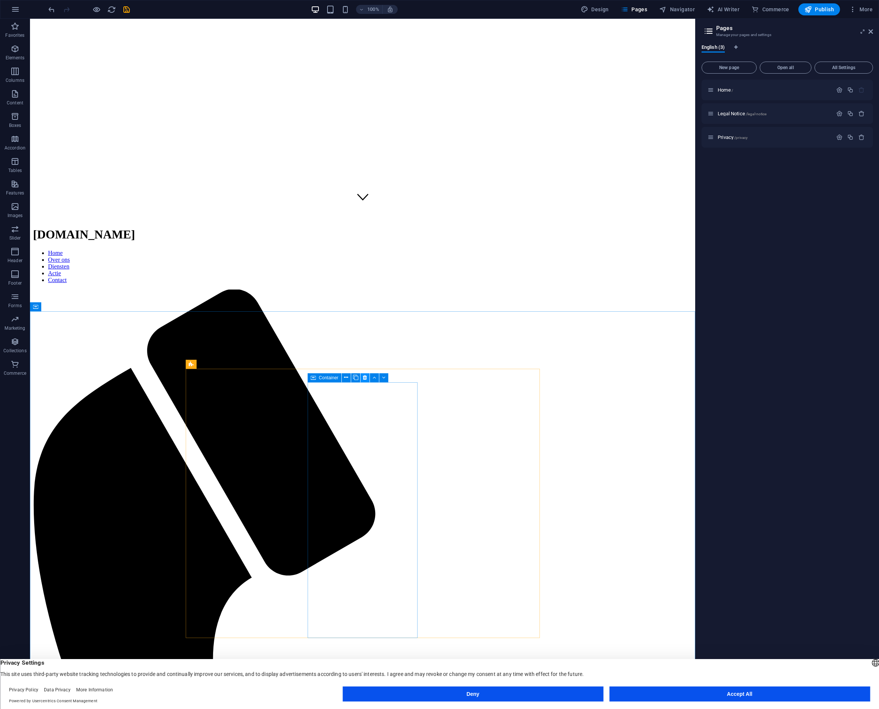
click at [365, 376] on icon at bounding box center [365, 377] width 4 height 8
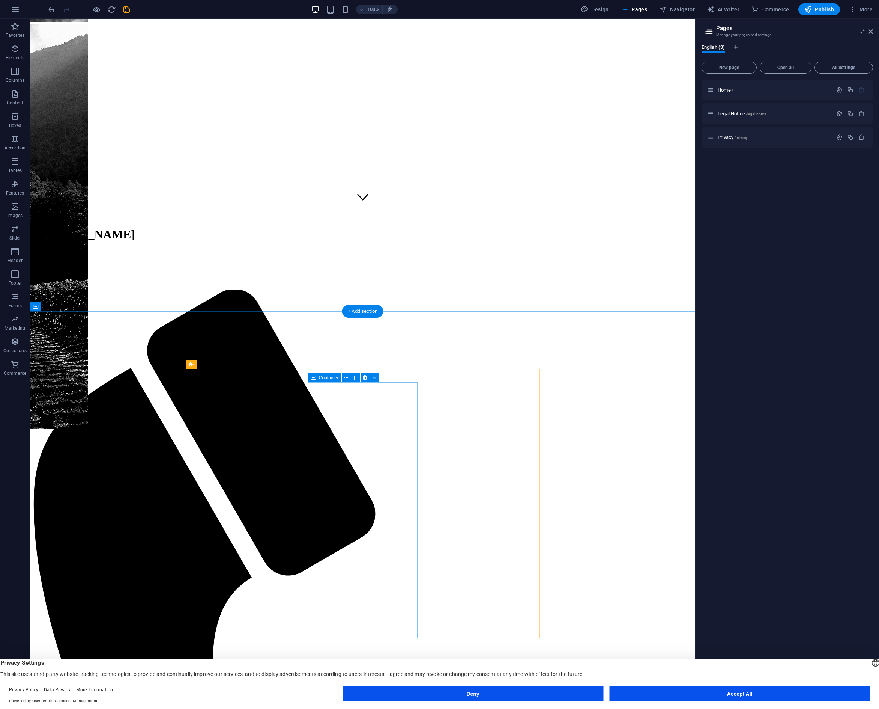
click at [366, 377] on icon at bounding box center [365, 377] width 4 height 8
click at [220, 363] on button at bounding box center [216, 364] width 9 height 9
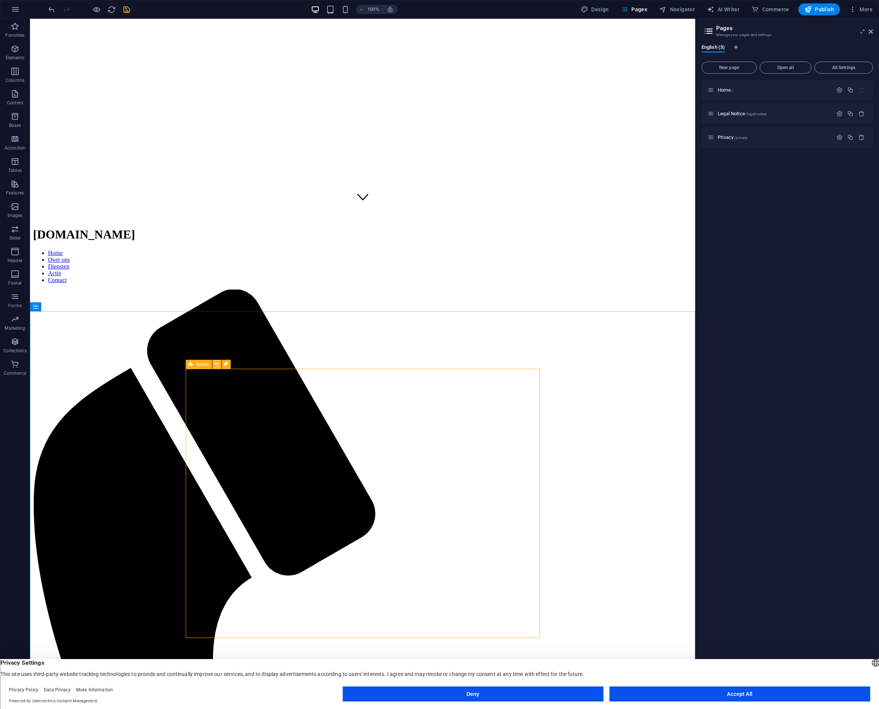
click at [217, 364] on icon at bounding box center [217, 364] width 4 height 8
click at [211, 337] on icon at bounding box center [210, 337] width 4 height 8
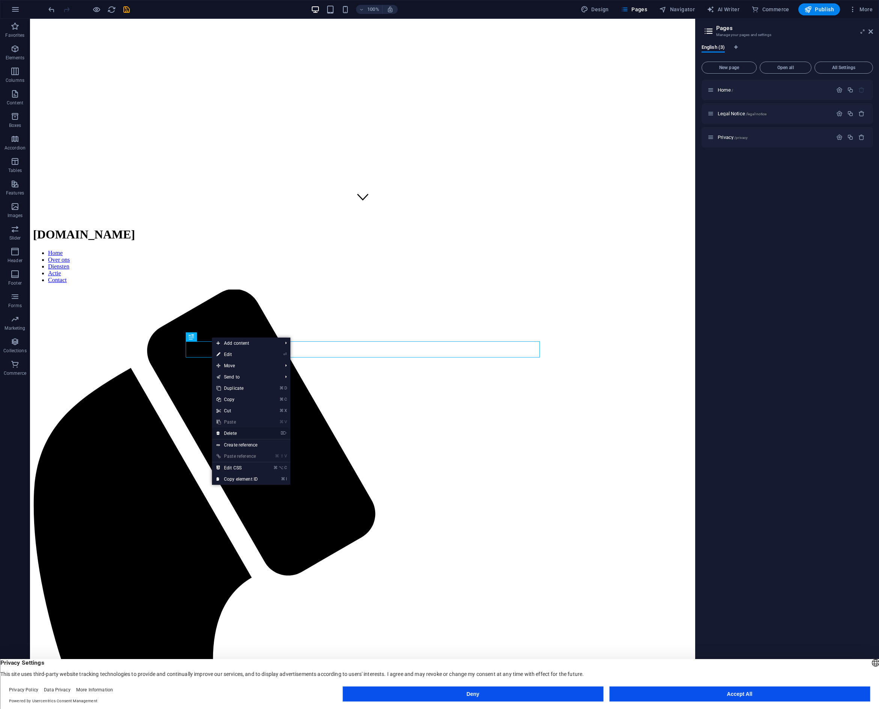
click at [236, 434] on link "⌦ Delete" at bounding box center [237, 433] width 50 height 11
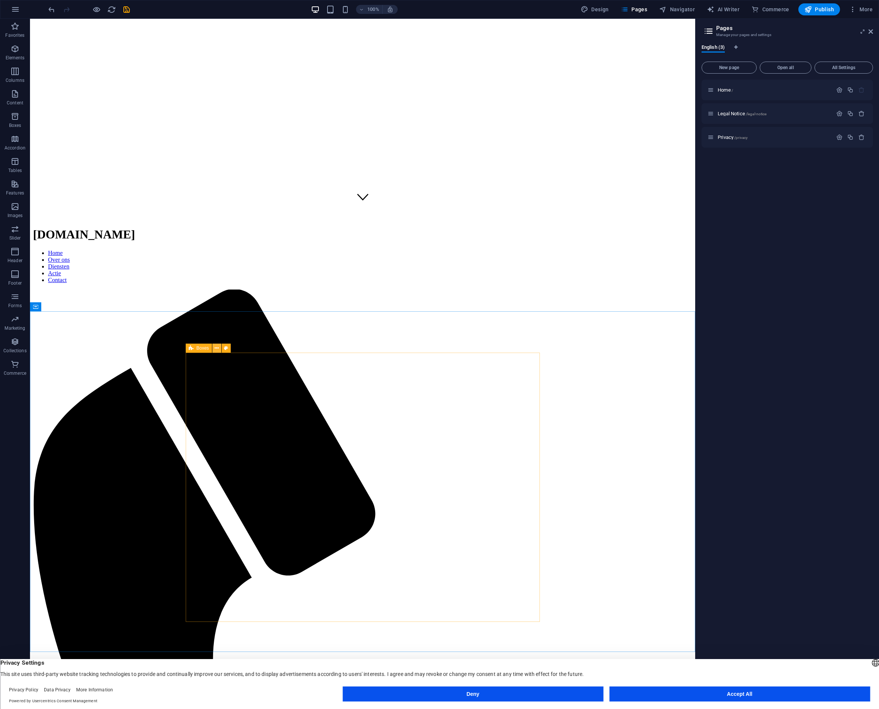
click at [216, 348] on icon at bounding box center [217, 348] width 4 height 8
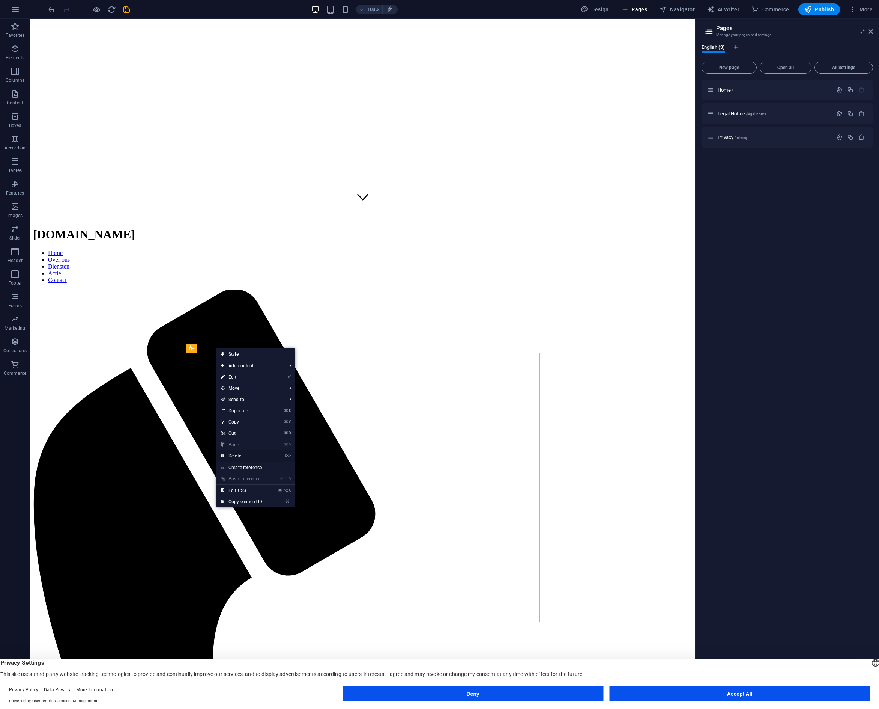
click at [235, 456] on link "⌦ Delete" at bounding box center [242, 455] width 50 height 11
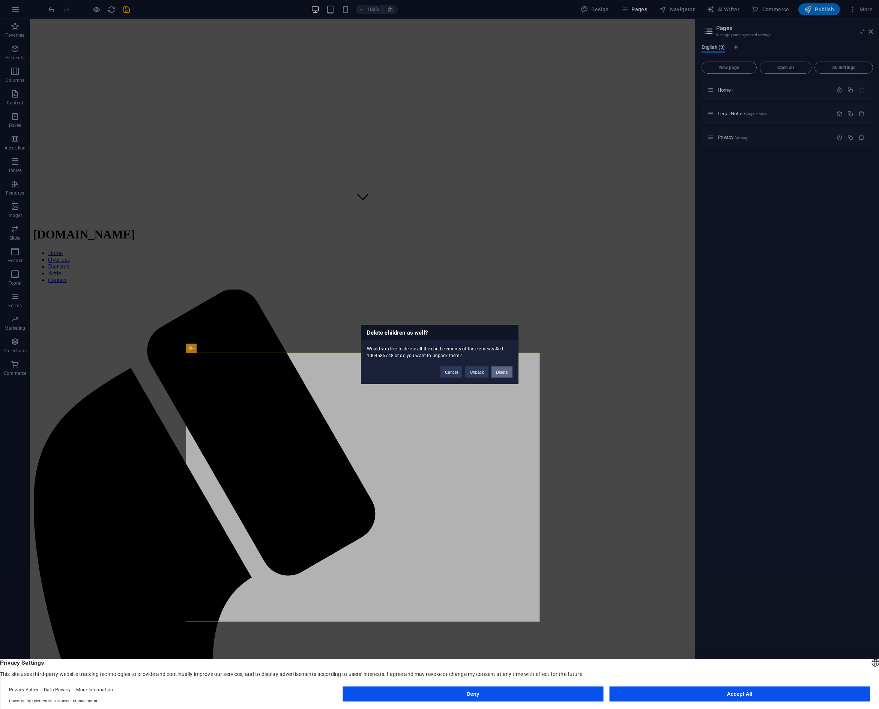
click at [498, 374] on button "Delete" at bounding box center [502, 371] width 21 height 11
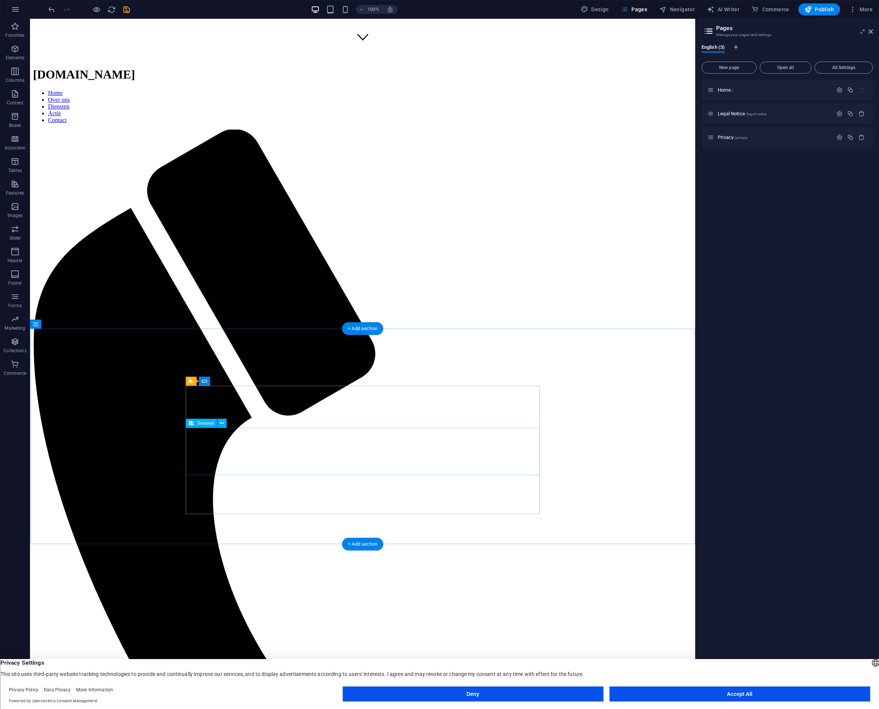
scroll to position [662, 0]
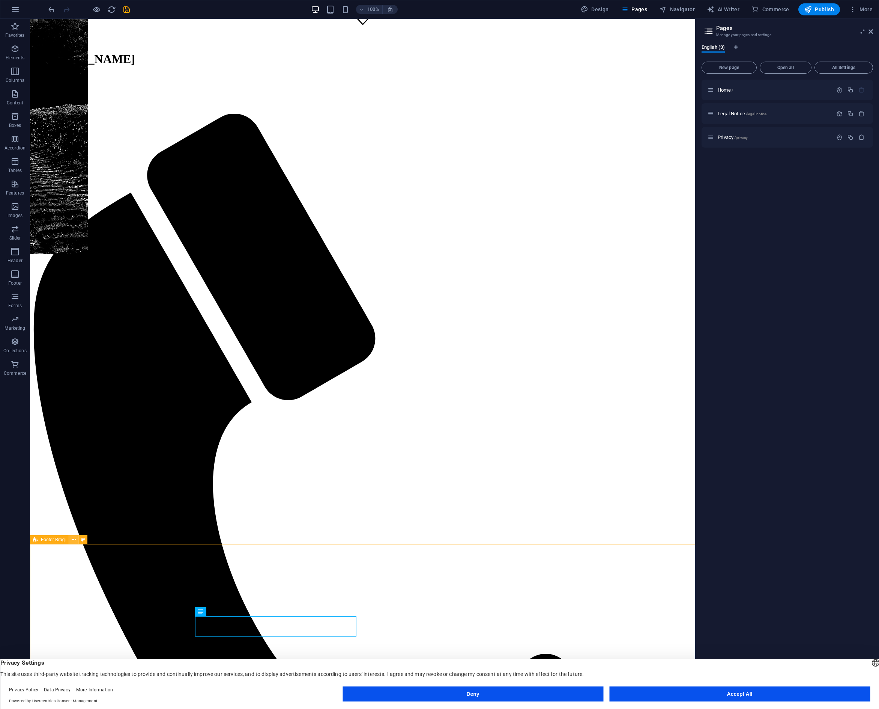
click at [73, 541] on icon at bounding box center [74, 540] width 4 height 8
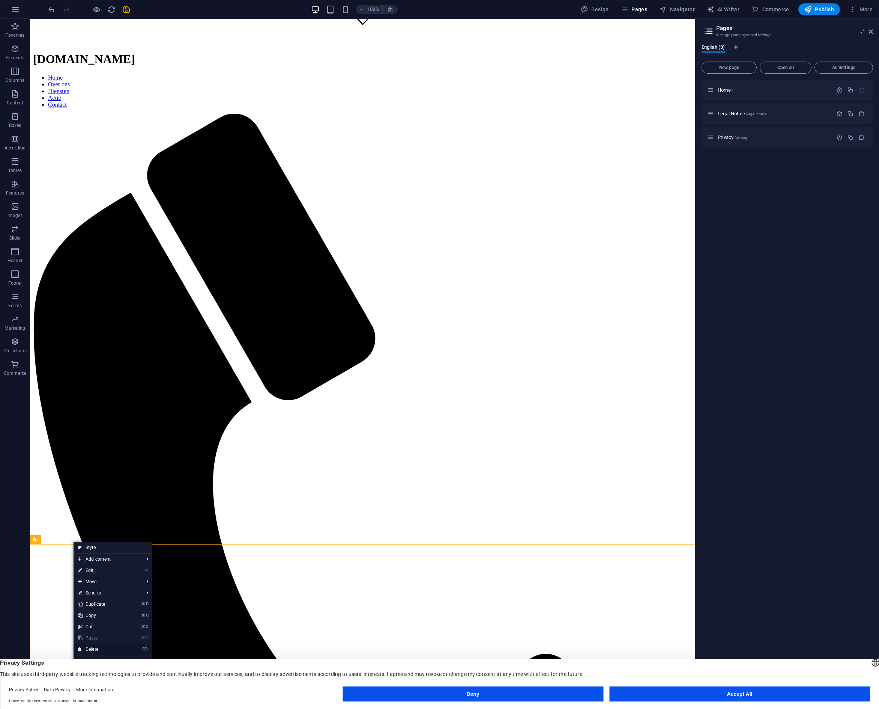
click at [93, 647] on link "⌦ Delete" at bounding box center [99, 648] width 50 height 11
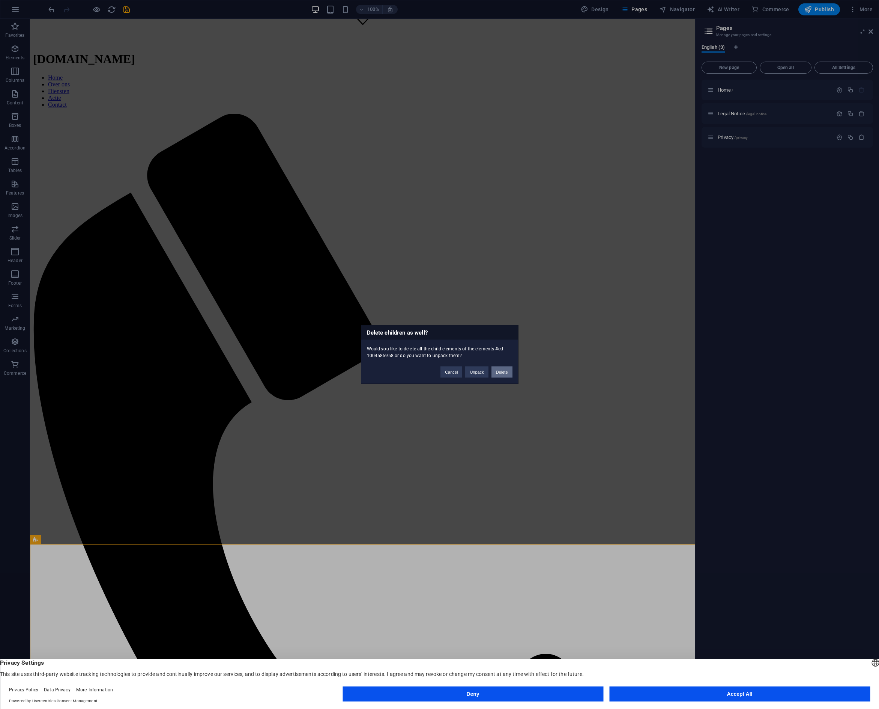
click at [493, 372] on button "Delete" at bounding box center [502, 371] width 21 height 11
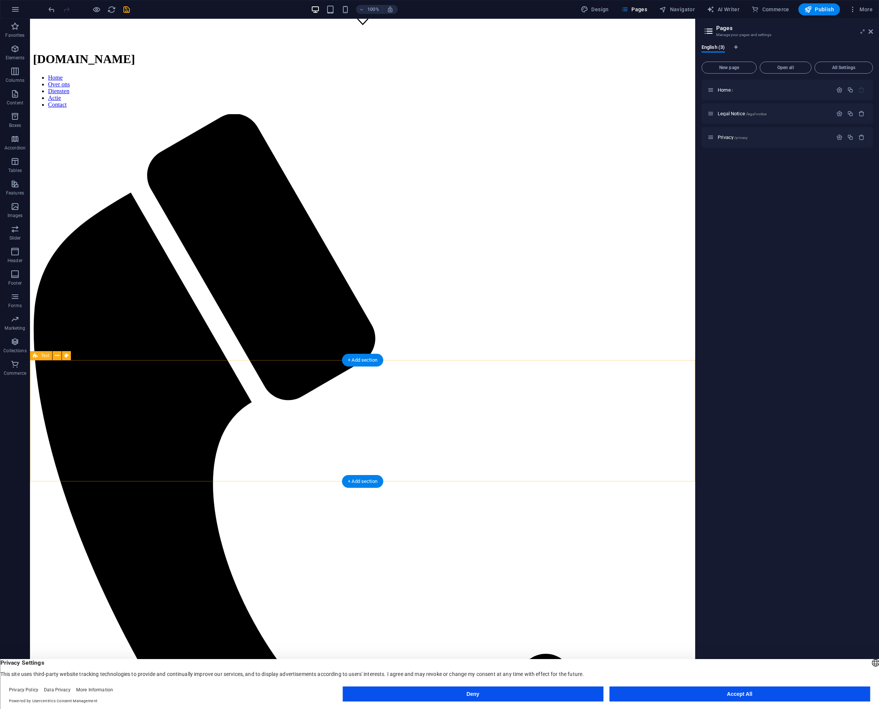
scroll to position [509, 0]
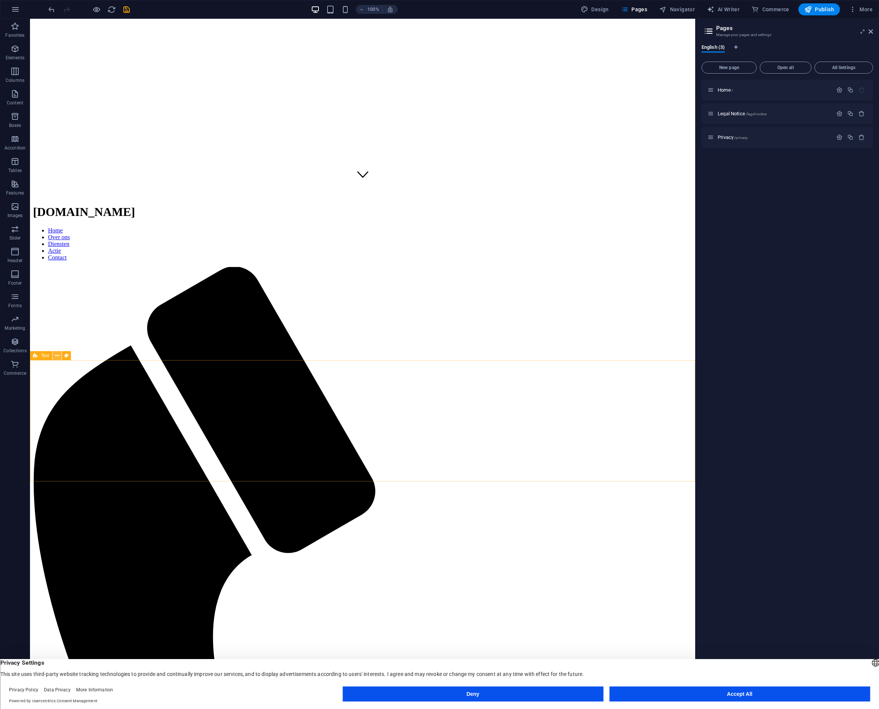
click at [56, 355] on icon at bounding box center [57, 356] width 4 height 8
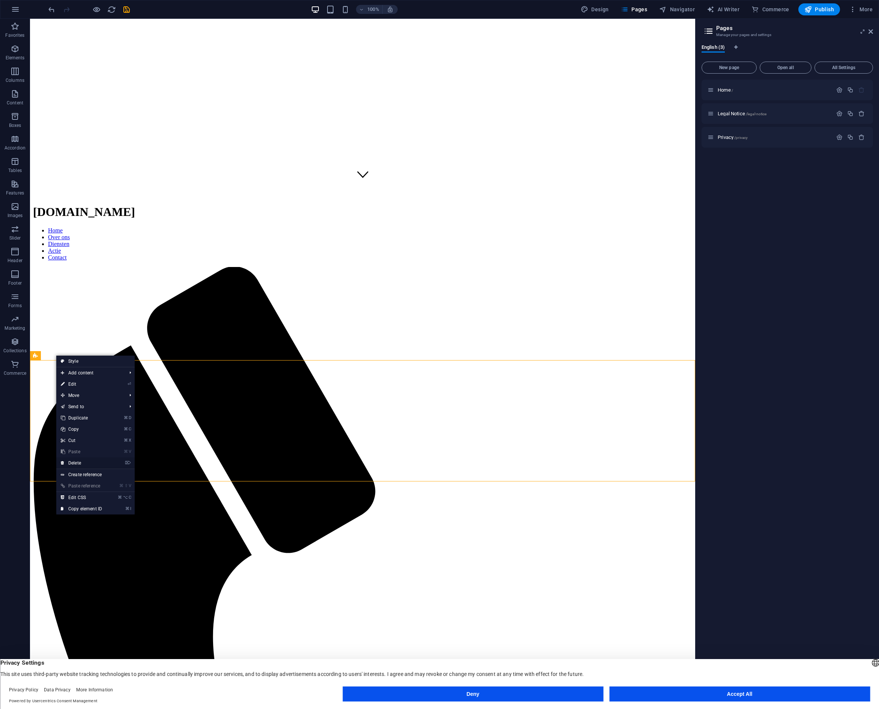
click at [80, 461] on link "⌦ Delete" at bounding box center [81, 462] width 50 height 11
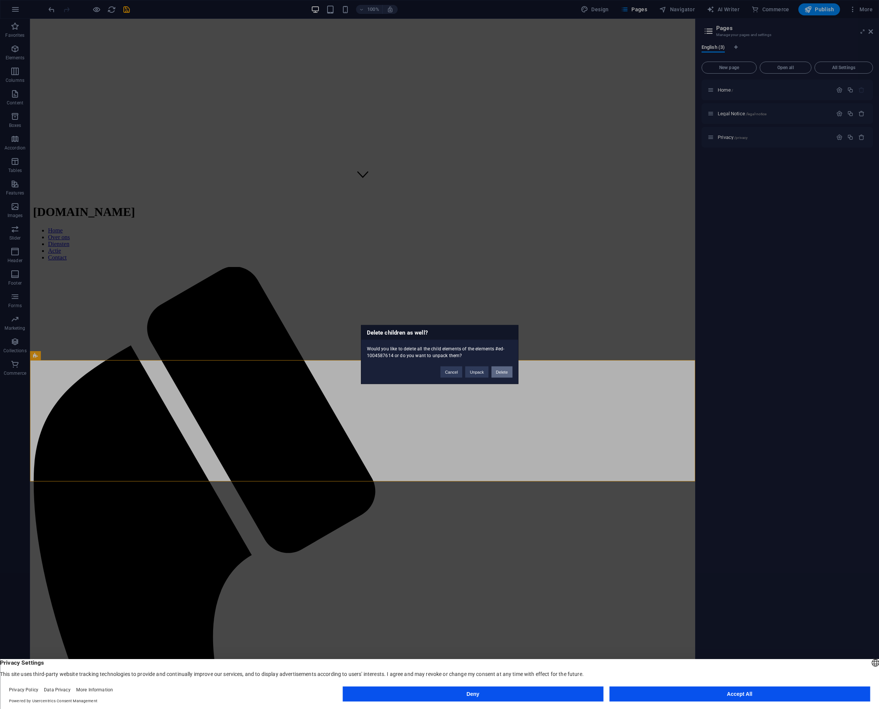
click at [507, 372] on button "Delete" at bounding box center [502, 371] width 21 height 11
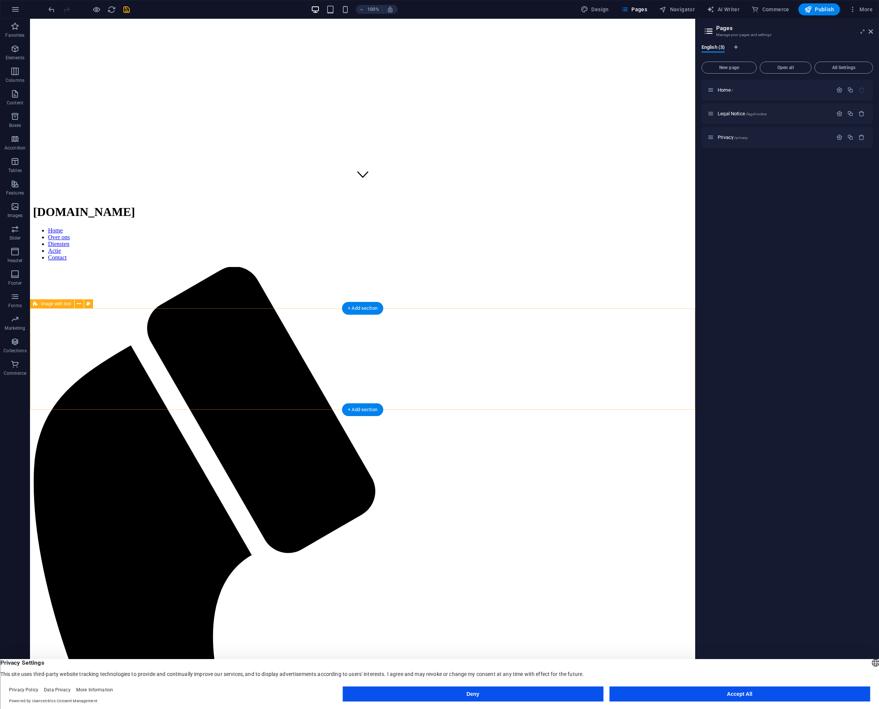
scroll to position [389, 0]
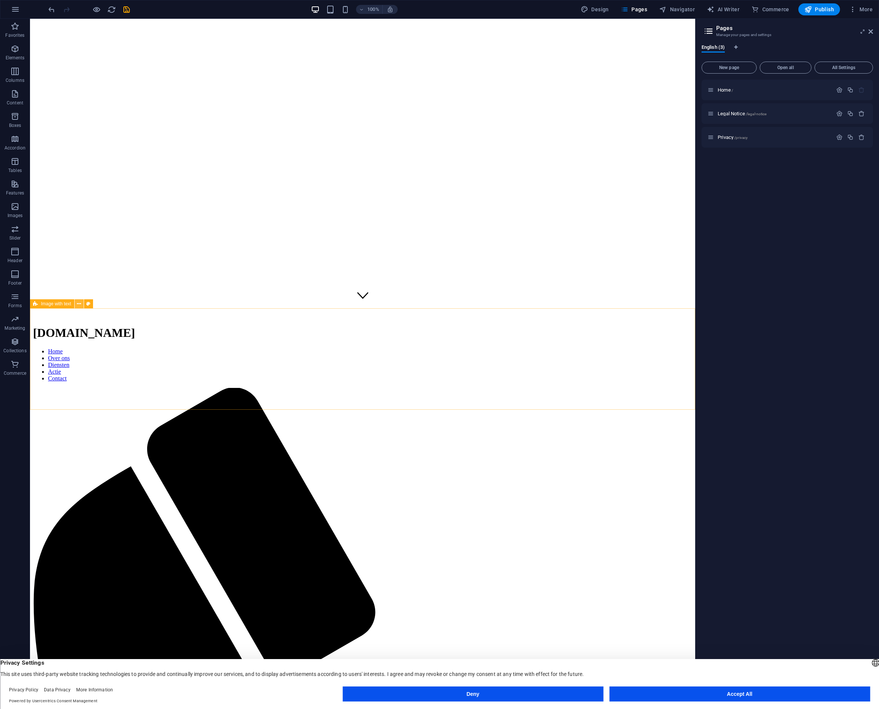
click at [77, 304] on icon at bounding box center [79, 304] width 4 height 8
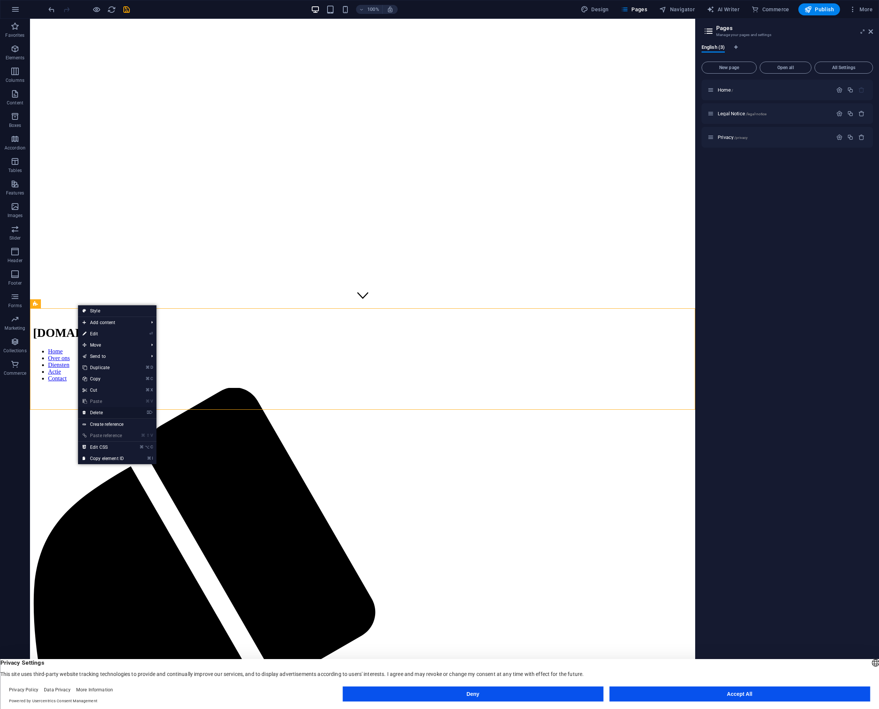
click at [98, 411] on link "⌦ Delete" at bounding box center [103, 412] width 50 height 11
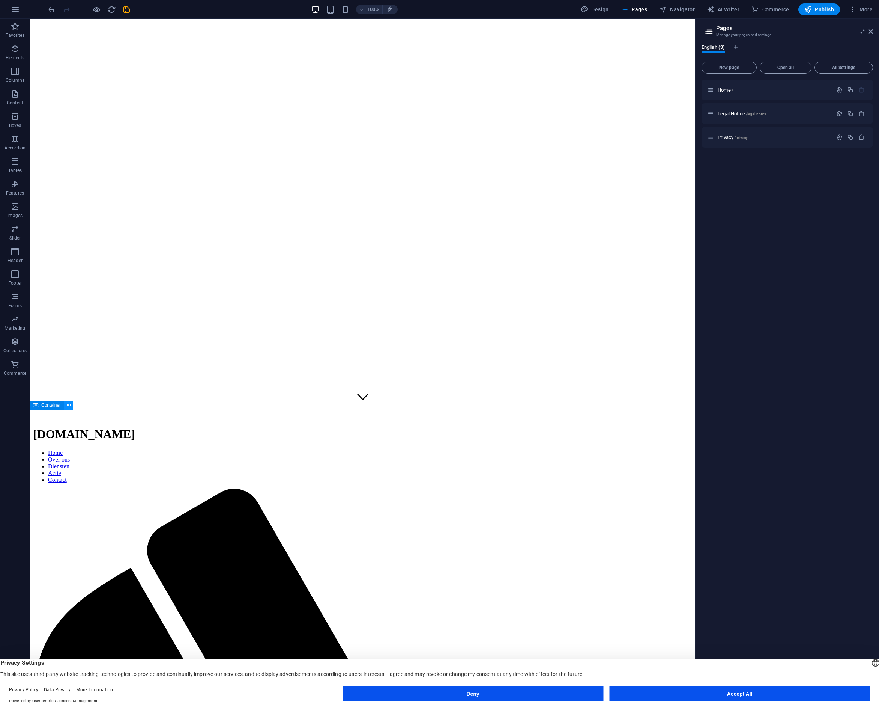
click at [68, 404] on icon at bounding box center [69, 405] width 4 height 8
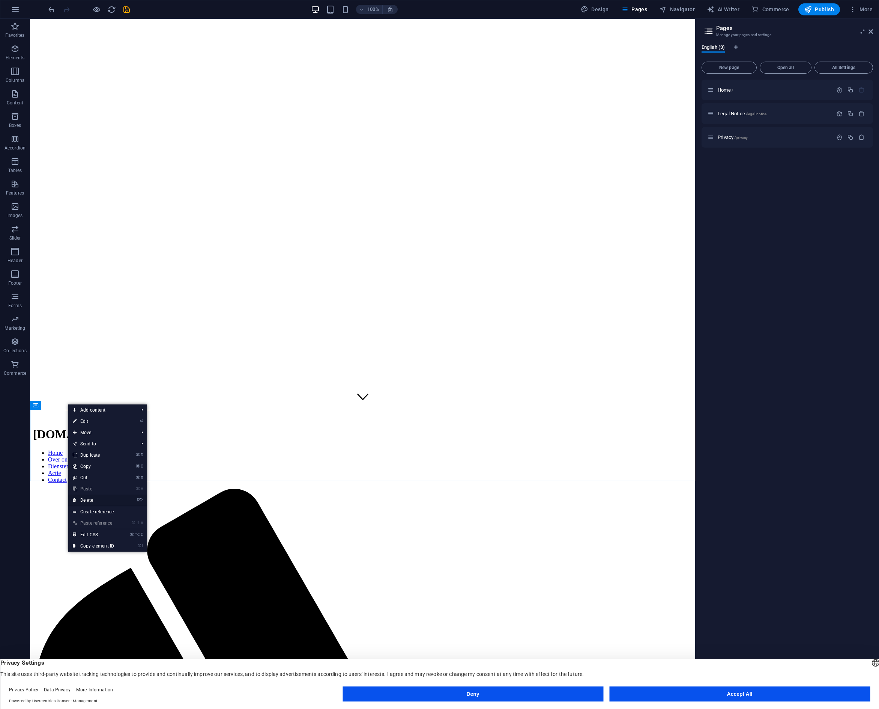
click at [90, 498] on link "⌦ Delete" at bounding box center [93, 499] width 50 height 11
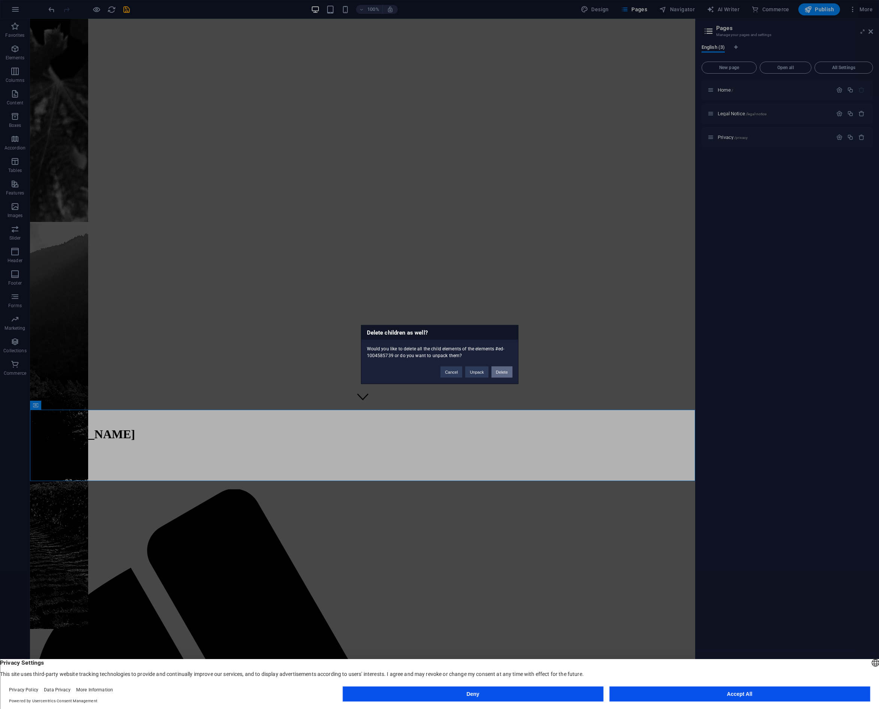
click at [500, 371] on button "Delete" at bounding box center [502, 371] width 21 height 11
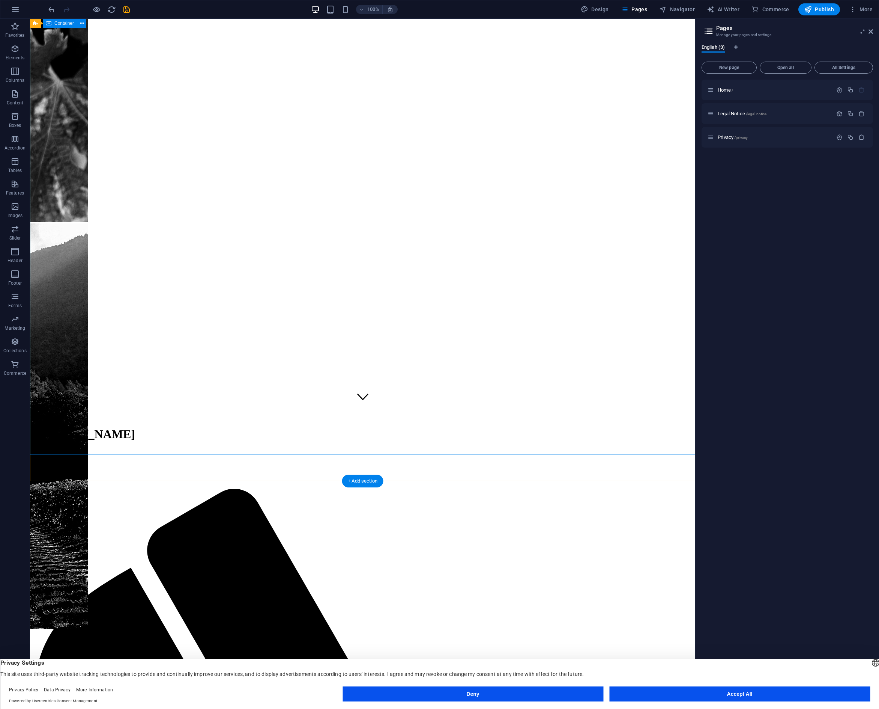
scroll to position [216, 0]
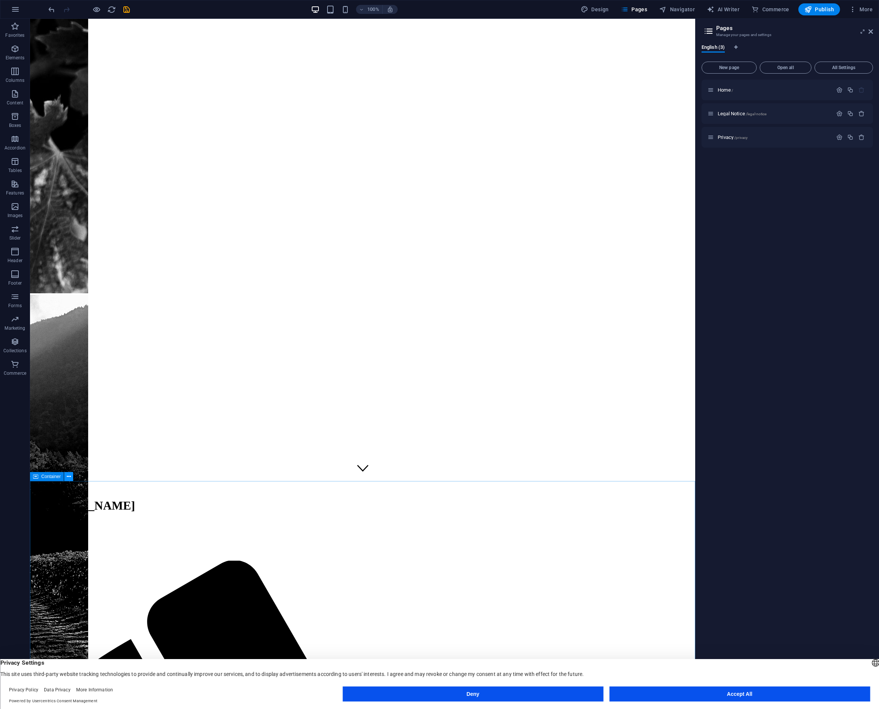
click at [67, 475] on icon at bounding box center [69, 477] width 4 height 8
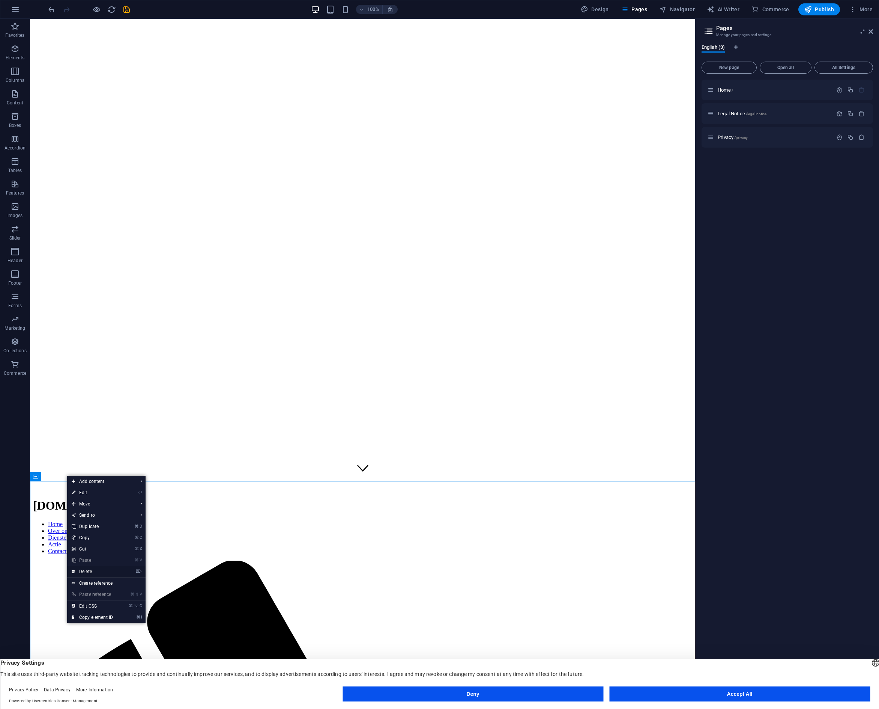
click at [87, 570] on link "⌦ Delete" at bounding box center [92, 571] width 50 height 11
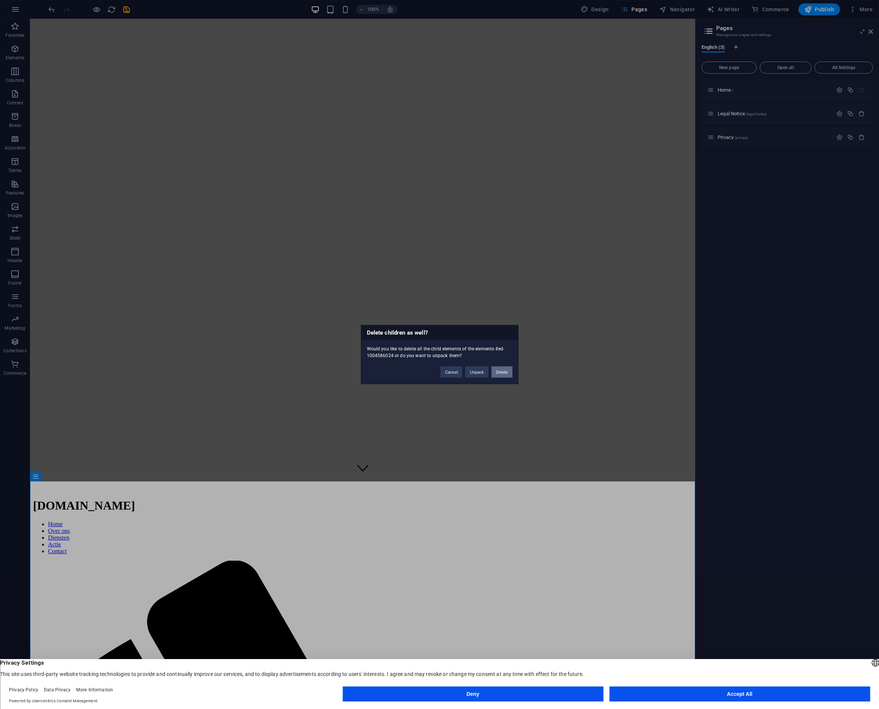
click at [511, 371] on button "Delete" at bounding box center [502, 371] width 21 height 11
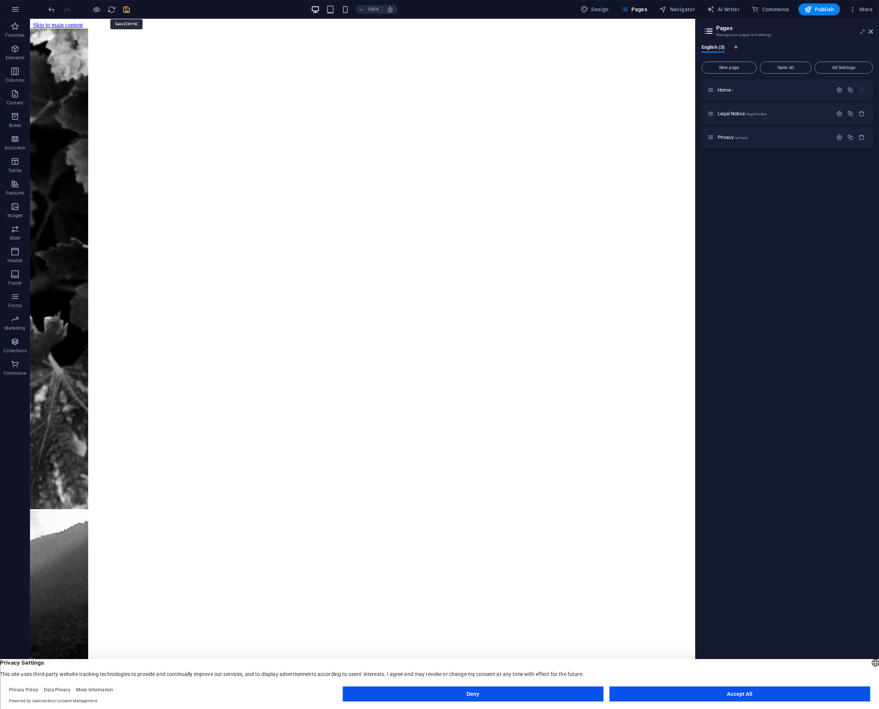
click at [126, 10] on icon "save" at bounding box center [126, 9] width 9 height 9
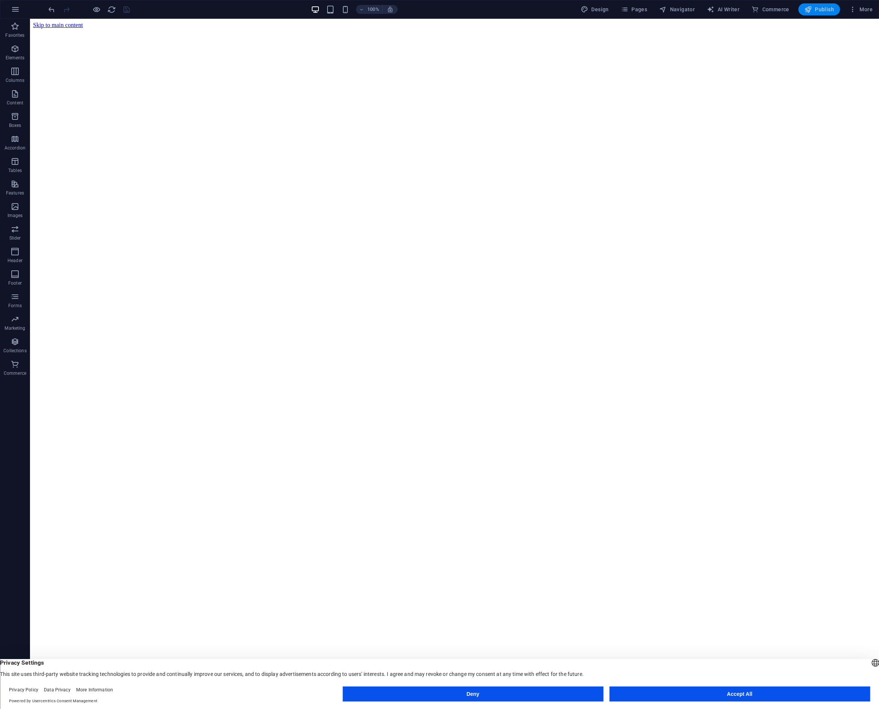
click at [828, 8] on span "Publish" at bounding box center [820, 10] width 30 height 8
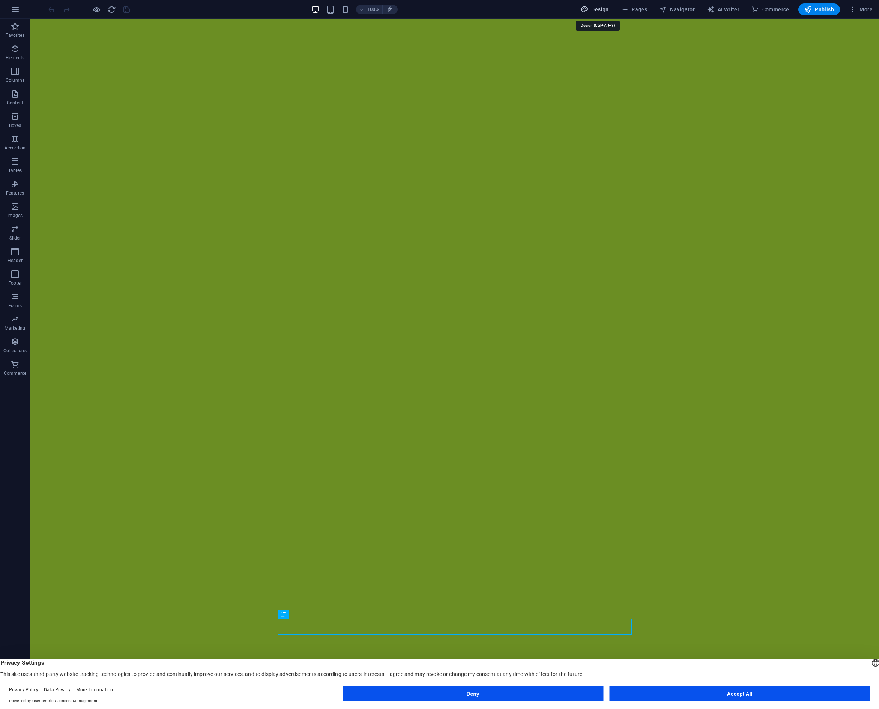
click at [596, 10] on span "Design" at bounding box center [595, 10] width 28 height 8
select select "px"
select select "200"
select select "px"
click at [644, 8] on span "Pages" at bounding box center [634, 10] width 26 height 8
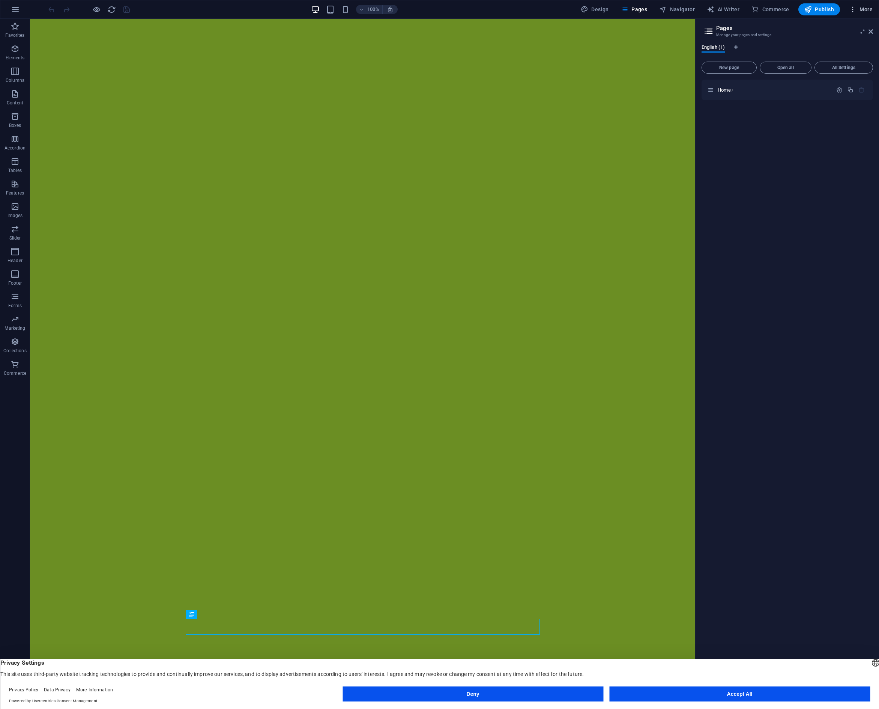
click at [854, 9] on icon "button" at bounding box center [853, 10] width 8 height 8
click at [864, 9] on div at bounding box center [439, 354] width 879 height 709
click at [868, 32] on header "Pages Manage your pages and settings" at bounding box center [788, 29] width 170 height 20
click at [91, 45] on h6 "Open preview website" at bounding box center [103, 46] width 50 height 9
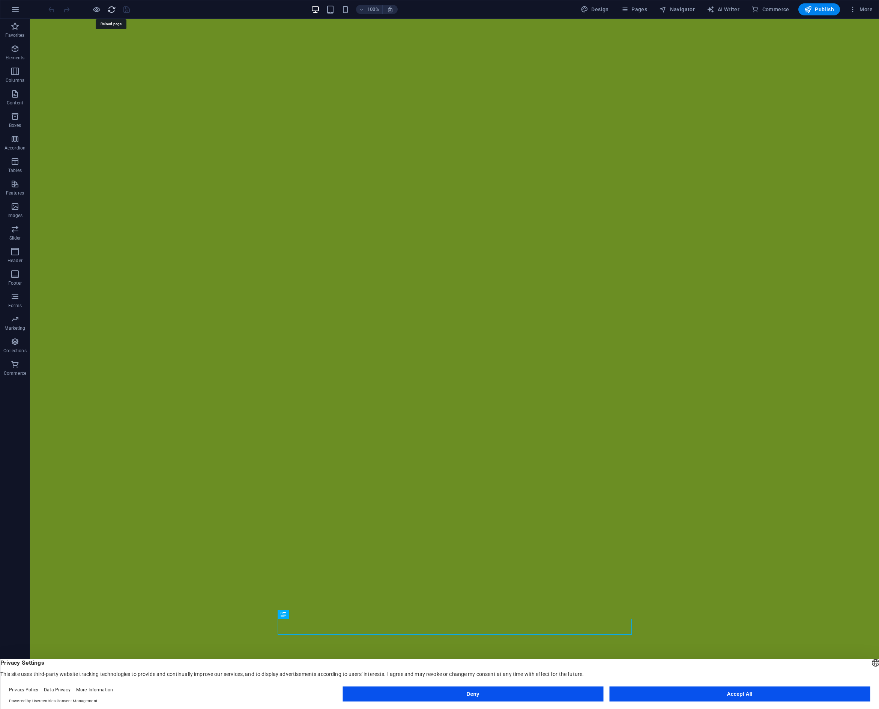
click at [114, 9] on icon "reload" at bounding box center [111, 9] width 9 height 9
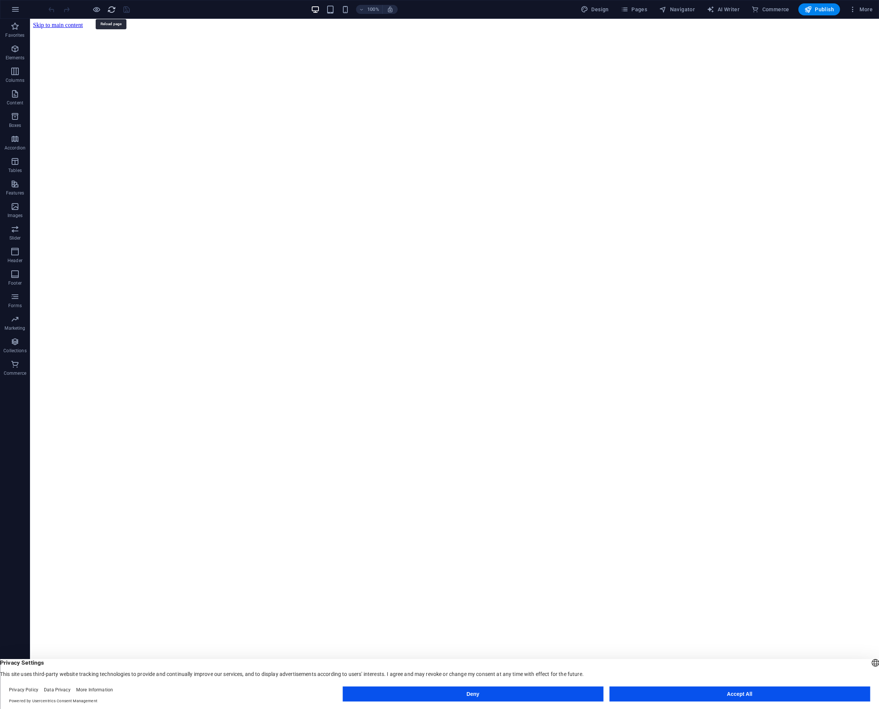
click at [113, 9] on icon "reload" at bounding box center [111, 9] width 9 height 9
click at [92, 10] on icon "button" at bounding box center [96, 9] width 9 height 9
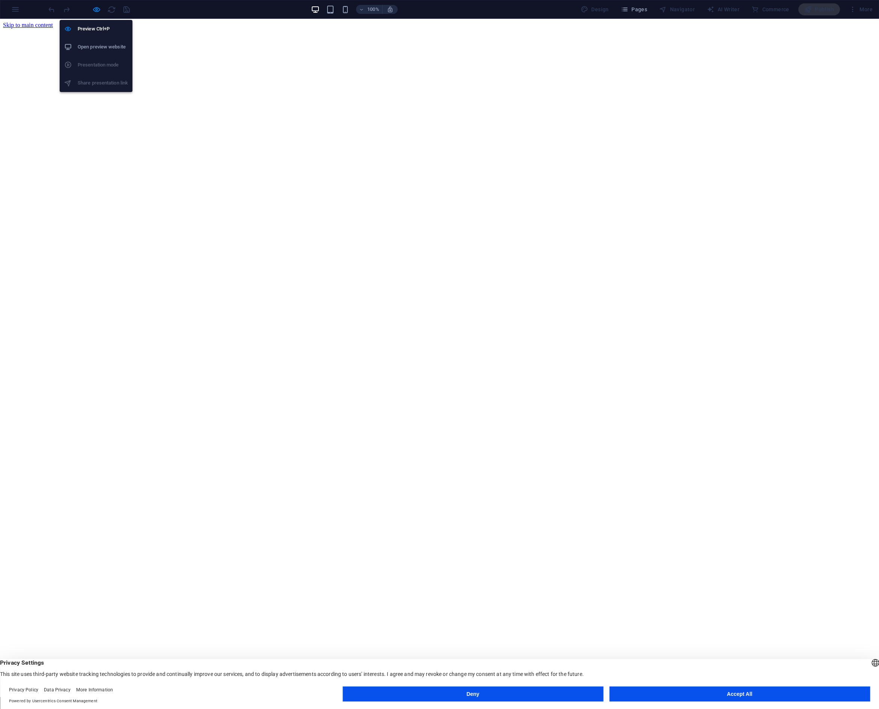
click at [97, 46] on h6 "Open preview website" at bounding box center [103, 46] width 50 height 9
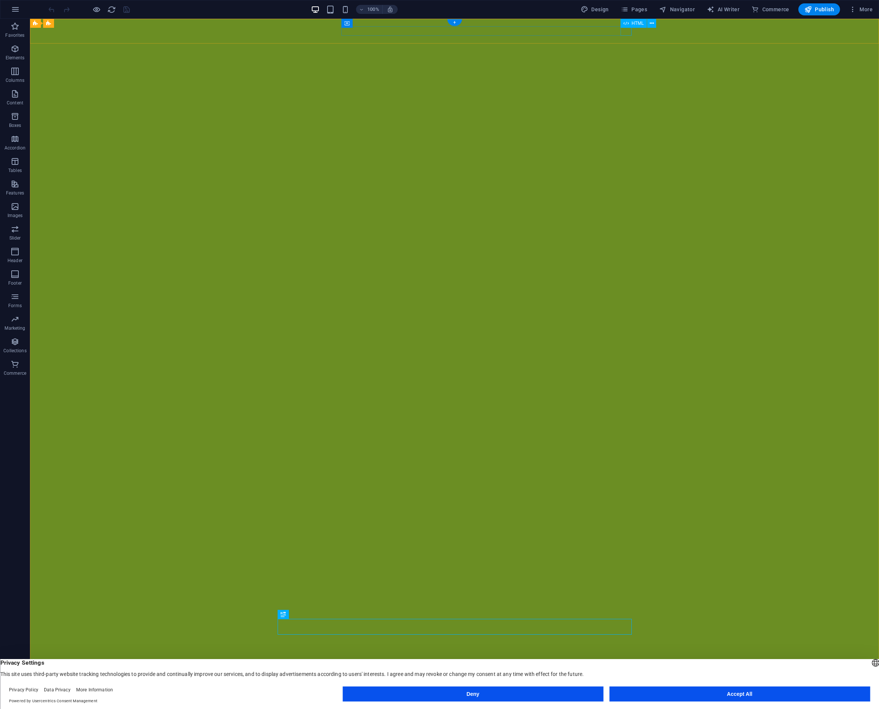
click at [625, 708] on div at bounding box center [455, 719] width 354 height 9
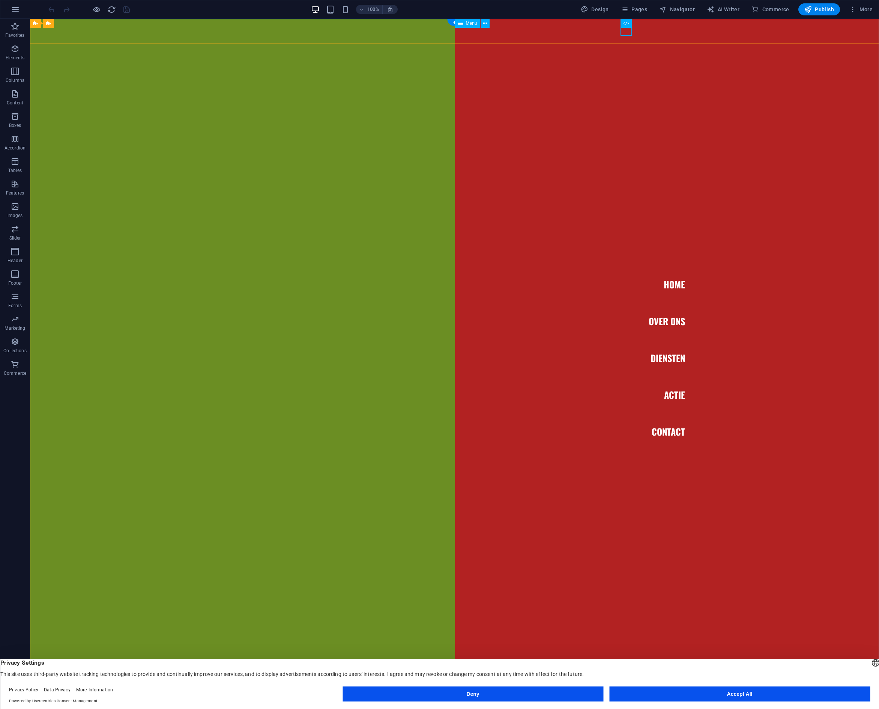
click at [668, 323] on nav "Home Over ons Diensten Actie Contact" at bounding box center [667, 358] width 425 height 678
click at [668, 321] on nav "Home Over ons Diensten Actie Contact" at bounding box center [667, 358] width 425 height 678
click at [679, 364] on nav "Home Over ons Diensten Actie Contact" at bounding box center [667, 358] width 425 height 678
drag, startPoint x: 679, startPoint y: 399, endPoint x: 672, endPoint y: 436, distance: 37.3
click at [679, 399] on nav "Home Over ons Diensten Actie Contact" at bounding box center [667, 358] width 425 height 678
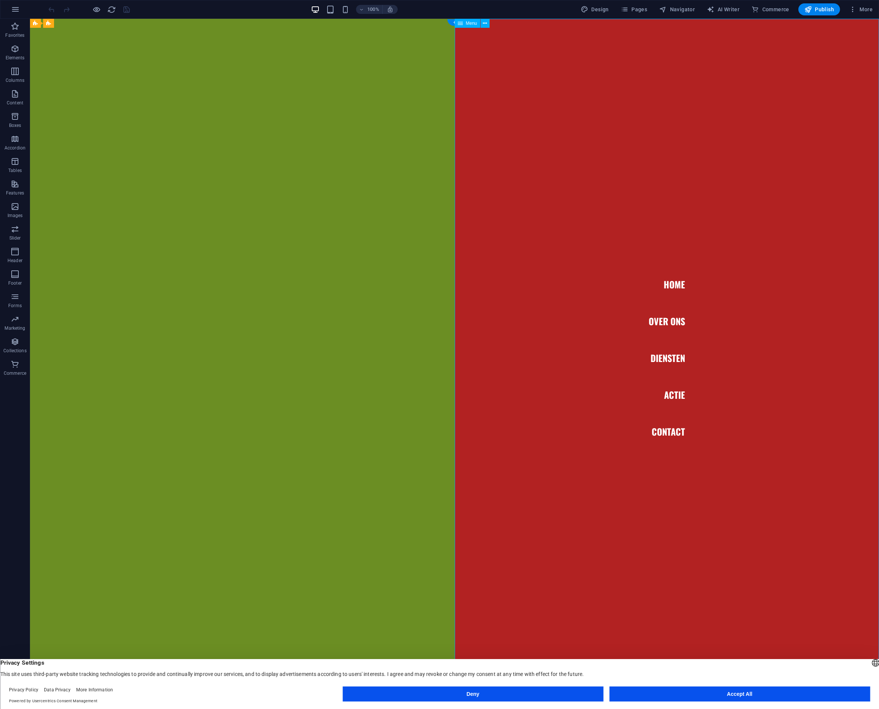
click at [673, 428] on nav "Home Over ons Diensten Actie Contact" at bounding box center [667, 358] width 425 height 678
click at [487, 23] on icon at bounding box center [485, 24] width 4 height 8
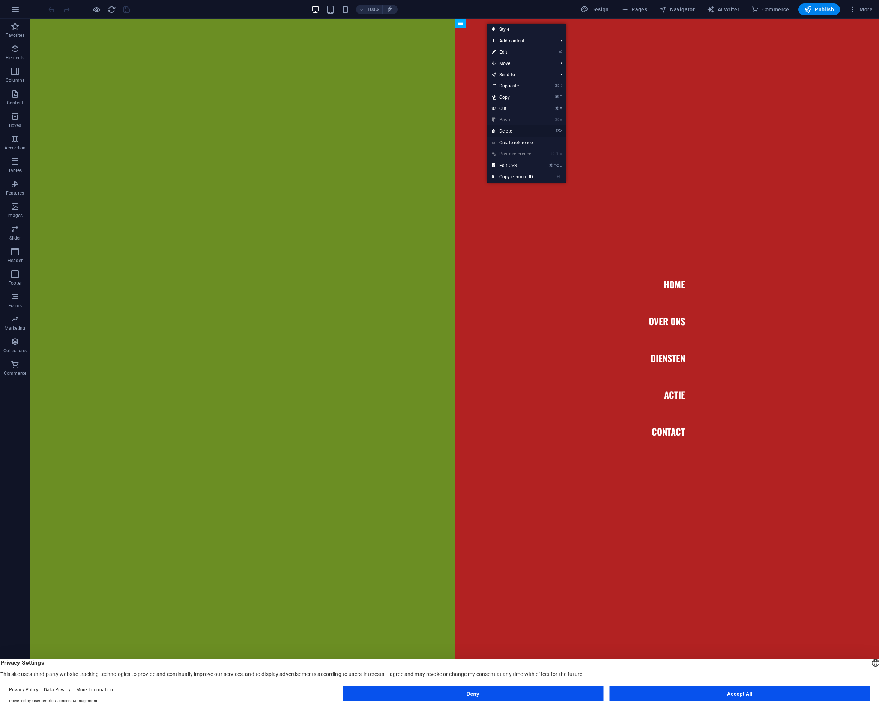
click at [506, 130] on link "⌦ Delete" at bounding box center [513, 130] width 50 height 11
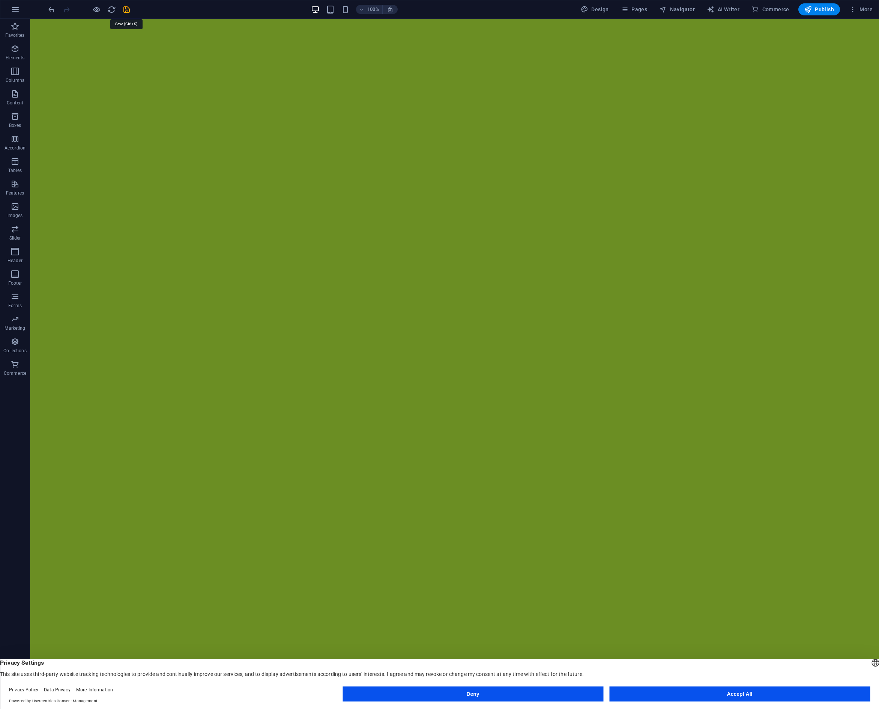
click at [129, 8] on icon "save" at bounding box center [126, 9] width 9 height 9
click at [289, 708] on div at bounding box center [283, 719] width 11 height 9
click at [628, 708] on div at bounding box center [455, 719] width 354 height 9
click at [289, 708] on div at bounding box center [283, 719] width 11 height 9
click at [817, 6] on span "Publish" at bounding box center [820, 10] width 30 height 8
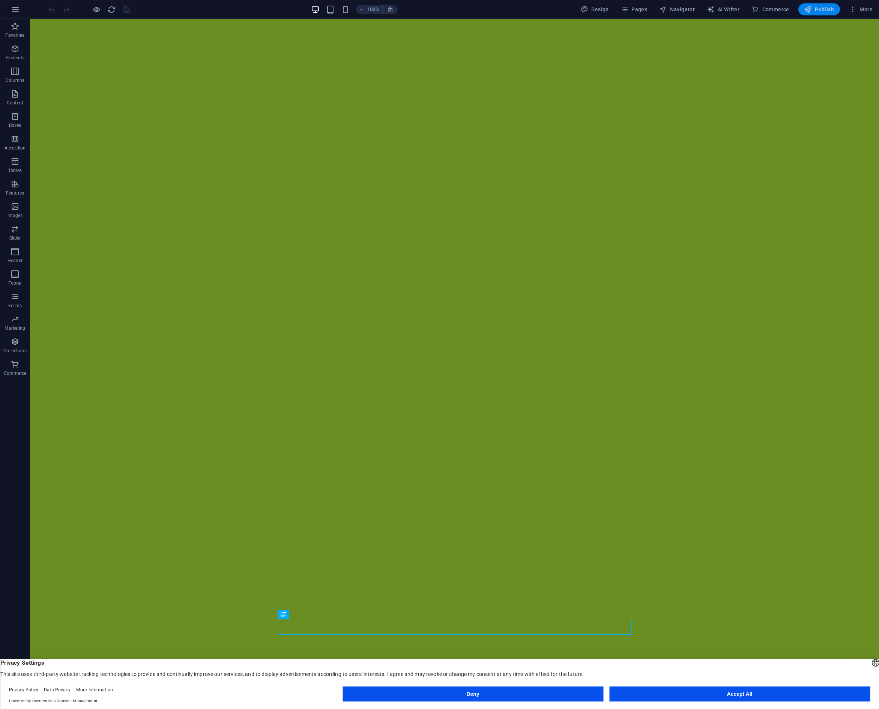
click at [822, 9] on span "Publish" at bounding box center [820, 10] width 30 height 8
